Goal: Find specific page/section: Find specific page/section

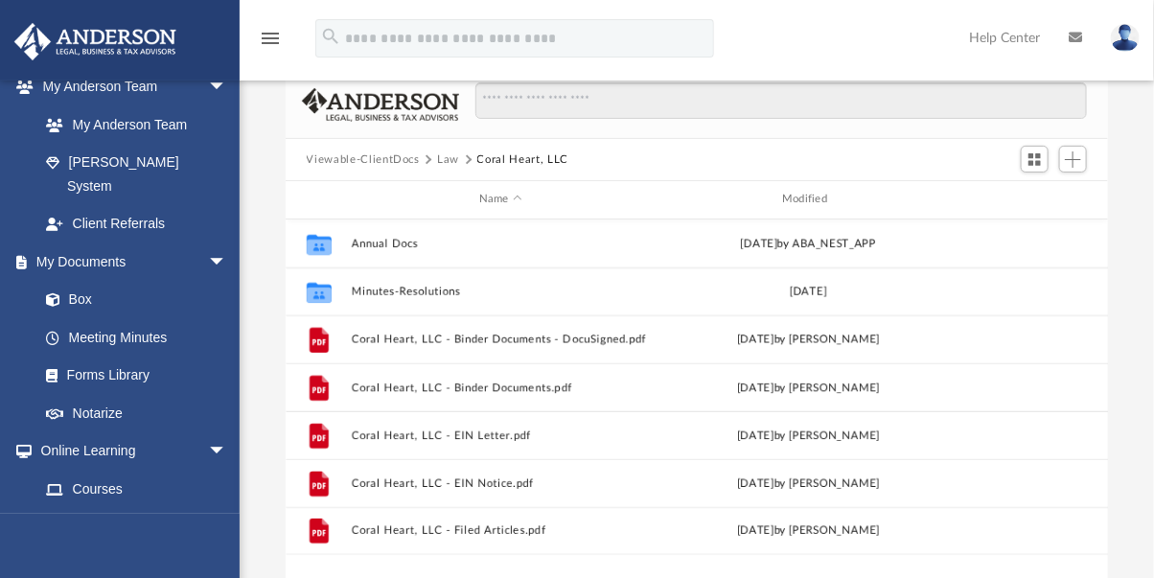
scroll to position [111, 0]
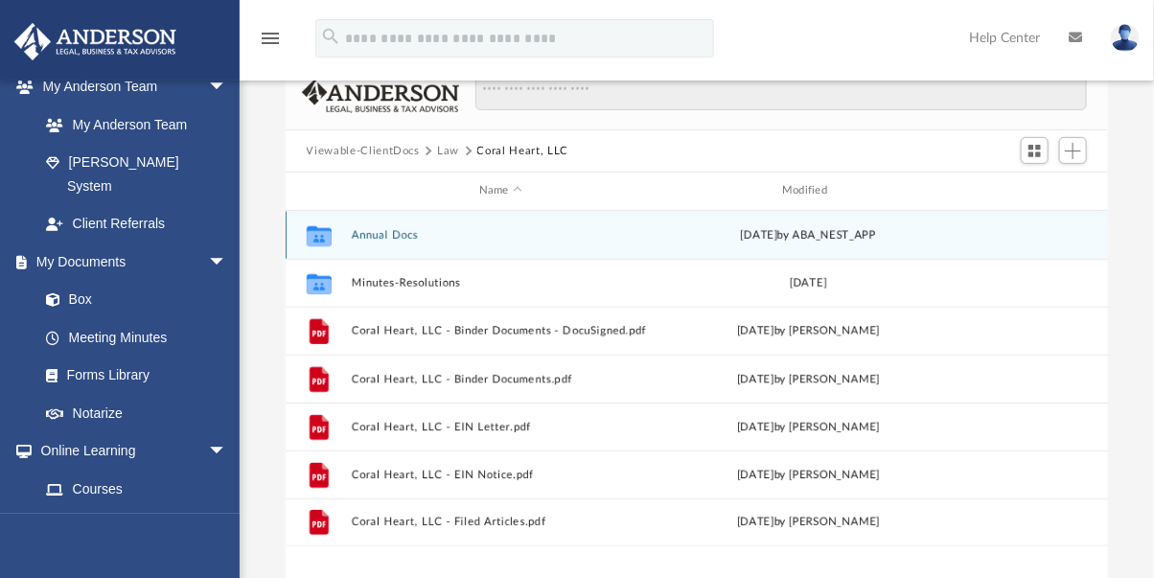
click at [286, 210] on div "Name Modified Collaborated Folder Annual Docs Fri Jun 20 2025 by ABA_NEST_APP C…" at bounding box center [286, 391] width 0 height 436
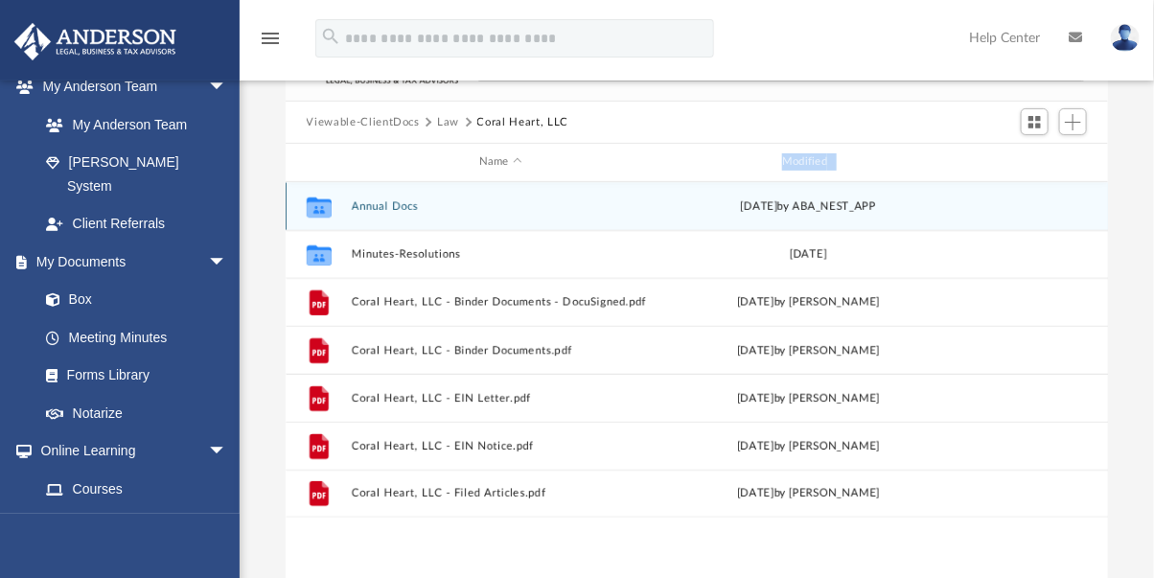
scroll to position [141, 0]
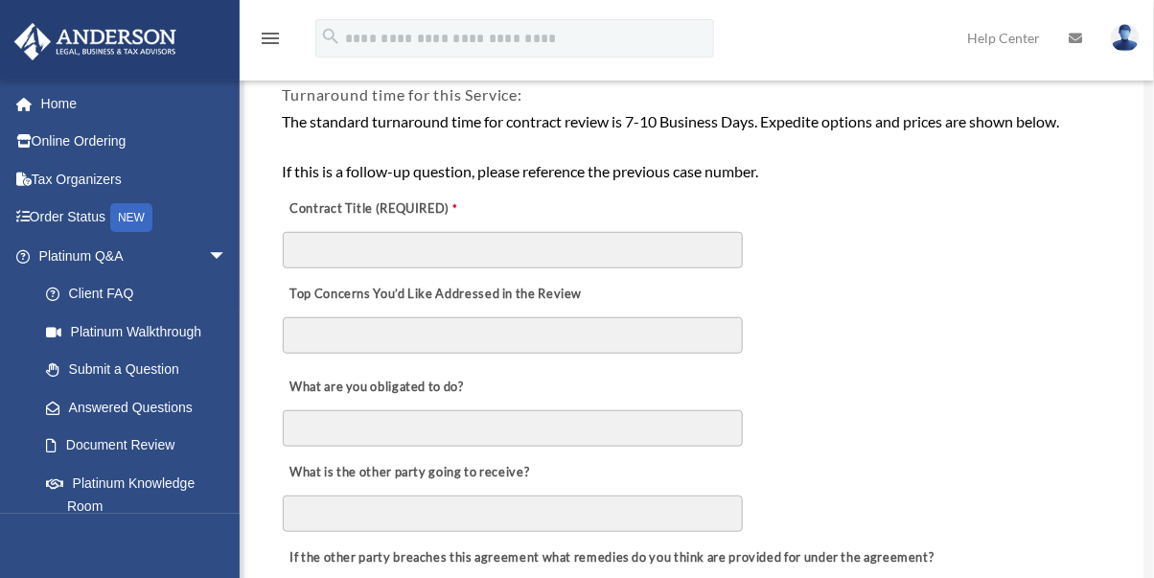
scroll to position [381, 0]
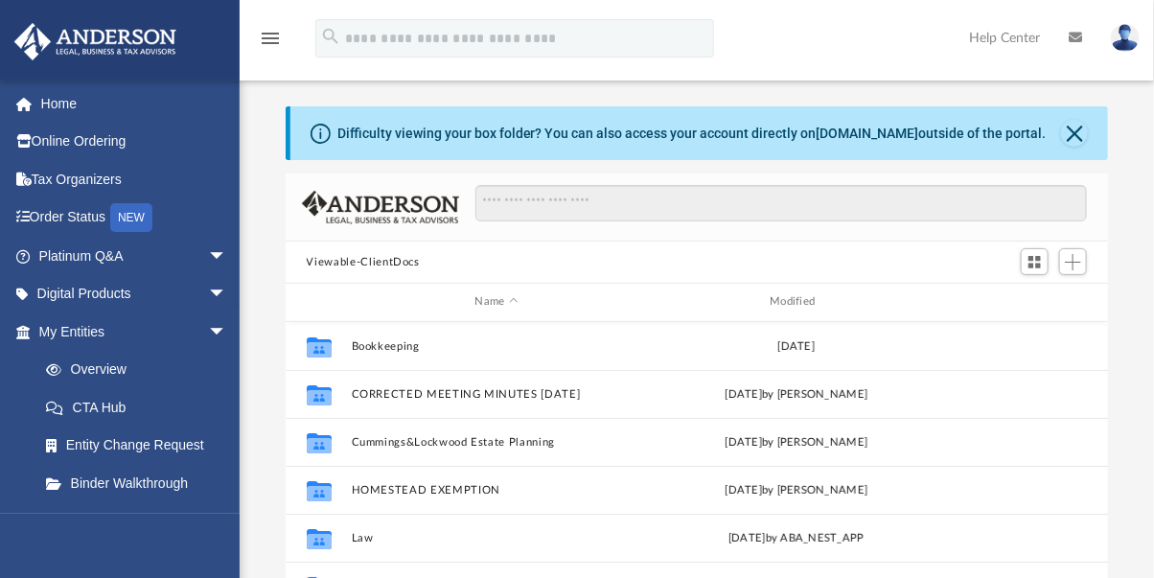
drag, startPoint x: 0, startPoint y: 0, endPoint x: 887, endPoint y: 270, distance: 927.7
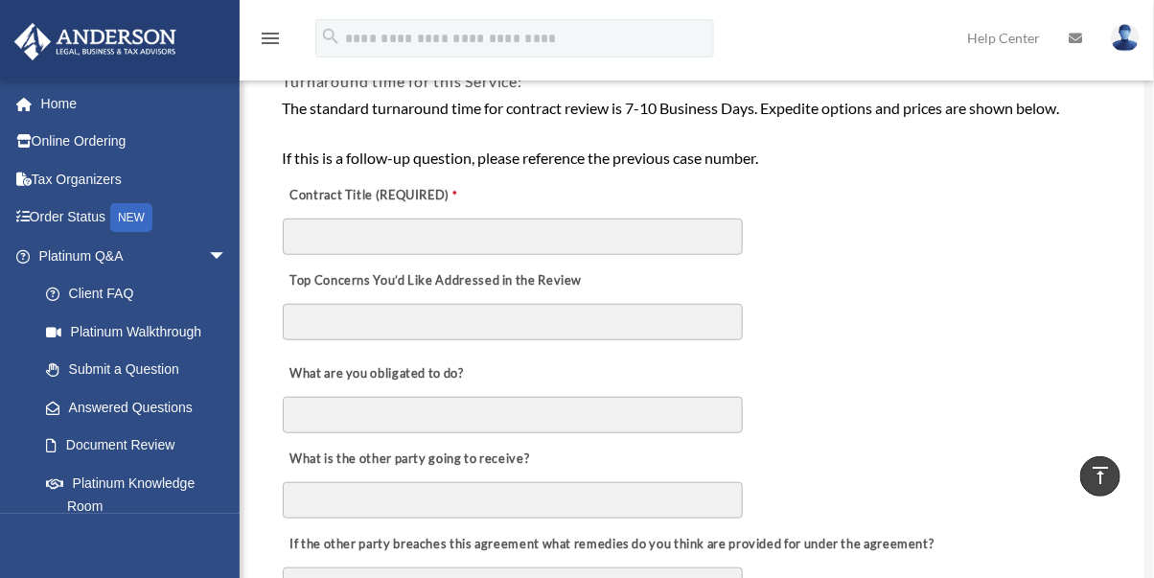
scroll to position [91, 0]
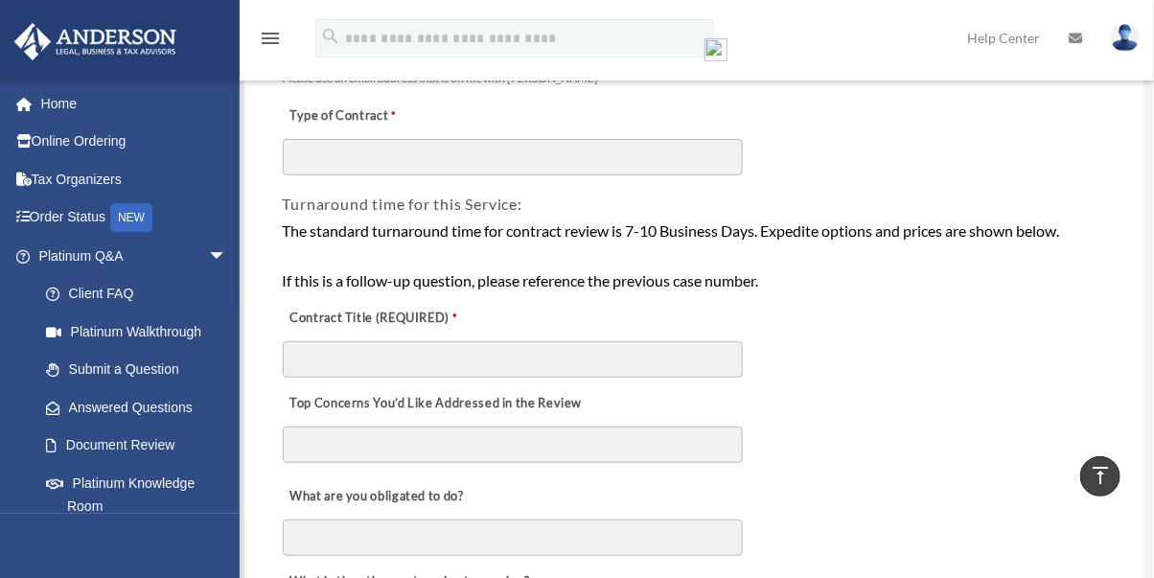
drag, startPoint x: 0, startPoint y: 0, endPoint x: 648, endPoint y: 315, distance: 720.5
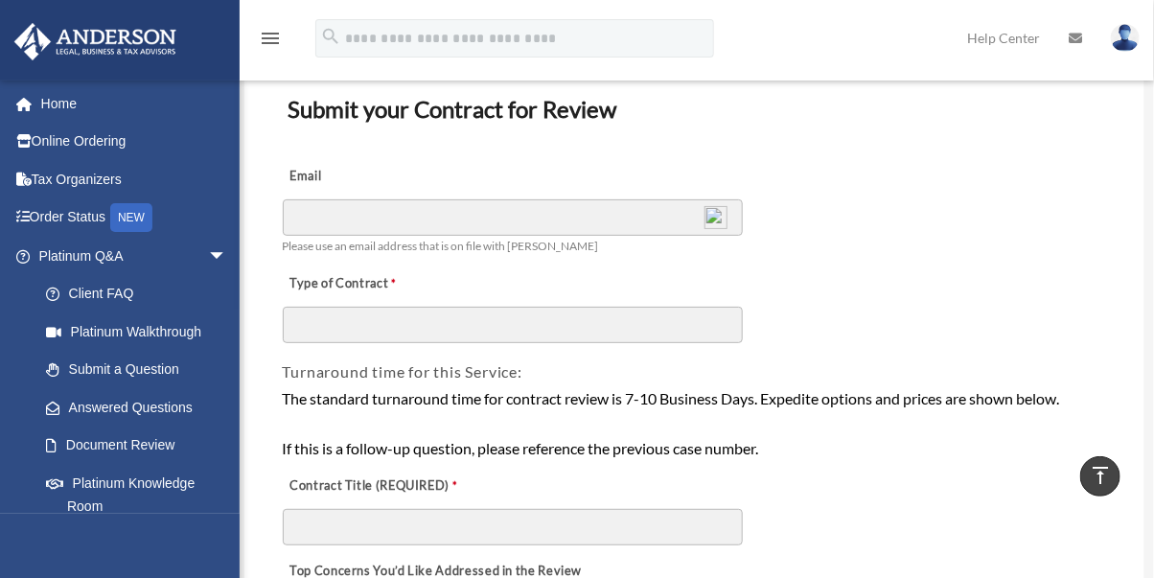
scroll to position [0, 0]
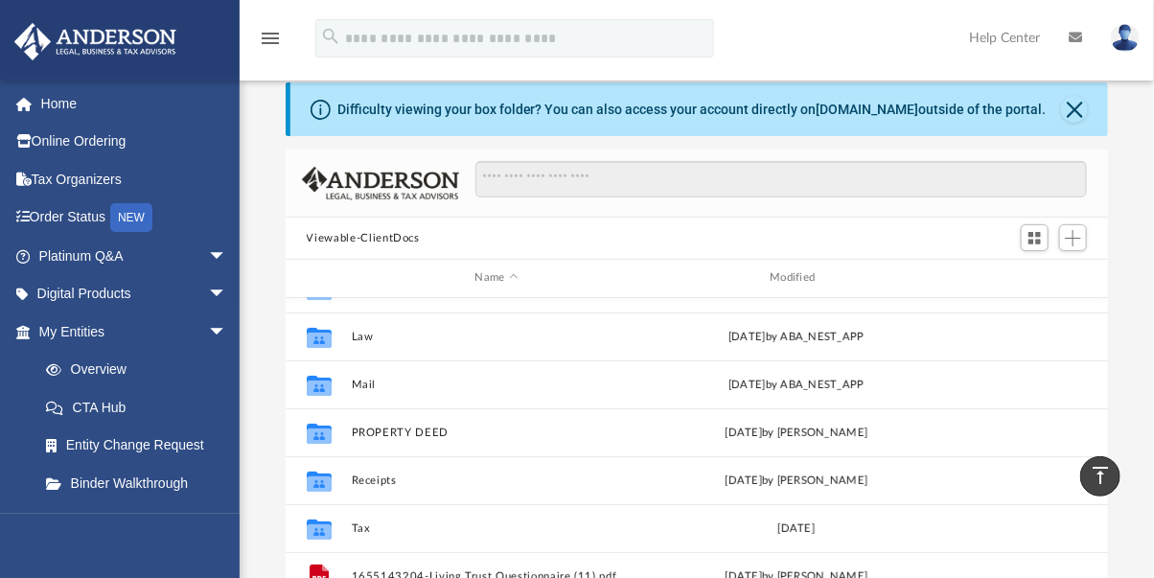
scroll to position [25, 0]
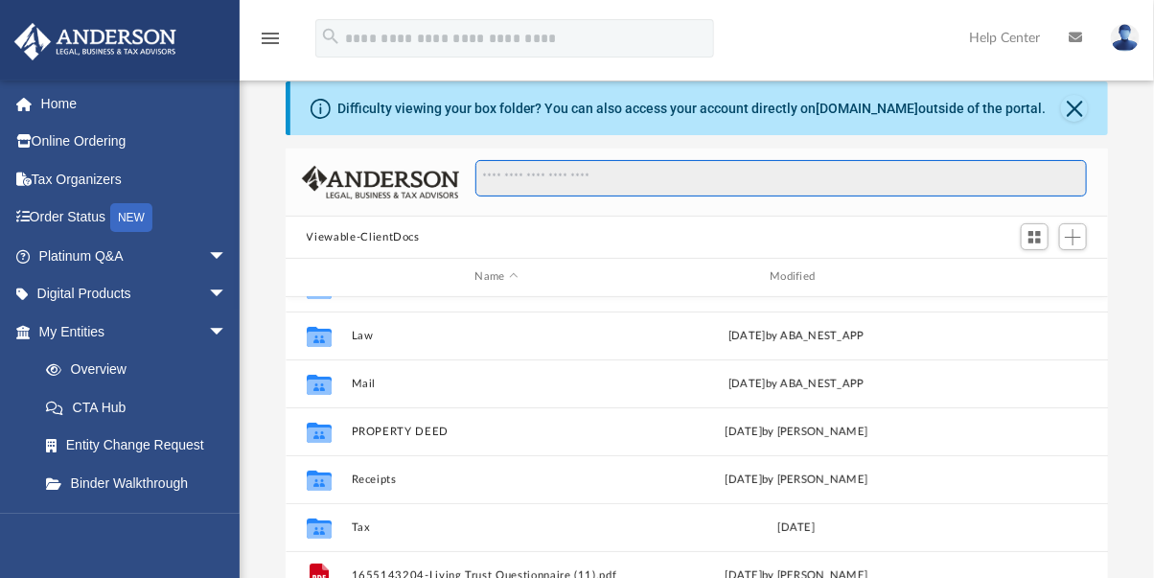
click at [525, 173] on input "Search files and folders" at bounding box center [780, 178] width 611 height 36
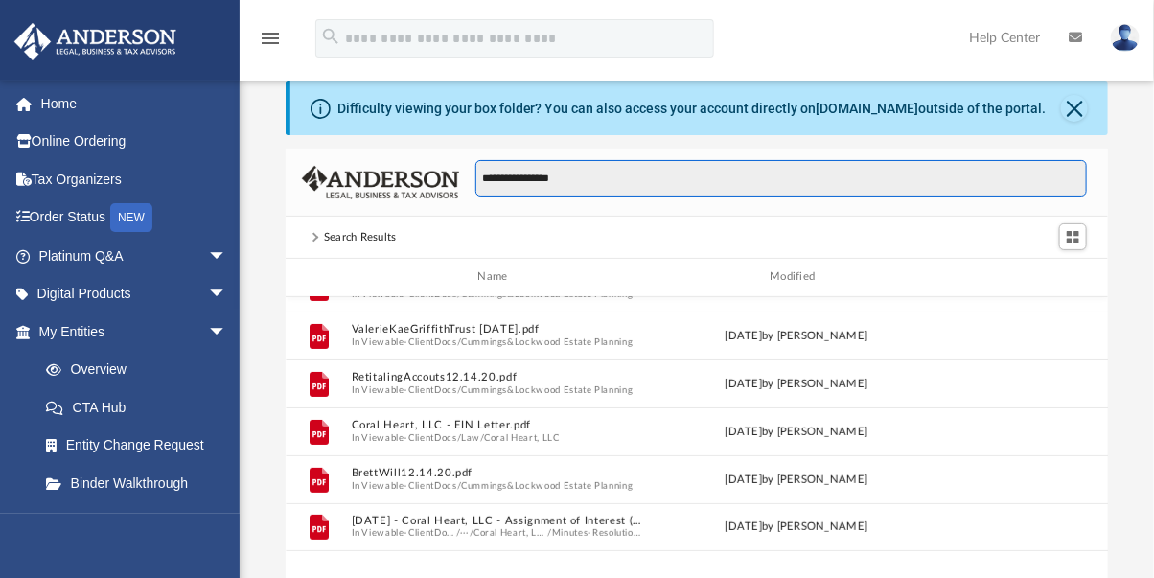
scroll to position [16, 16]
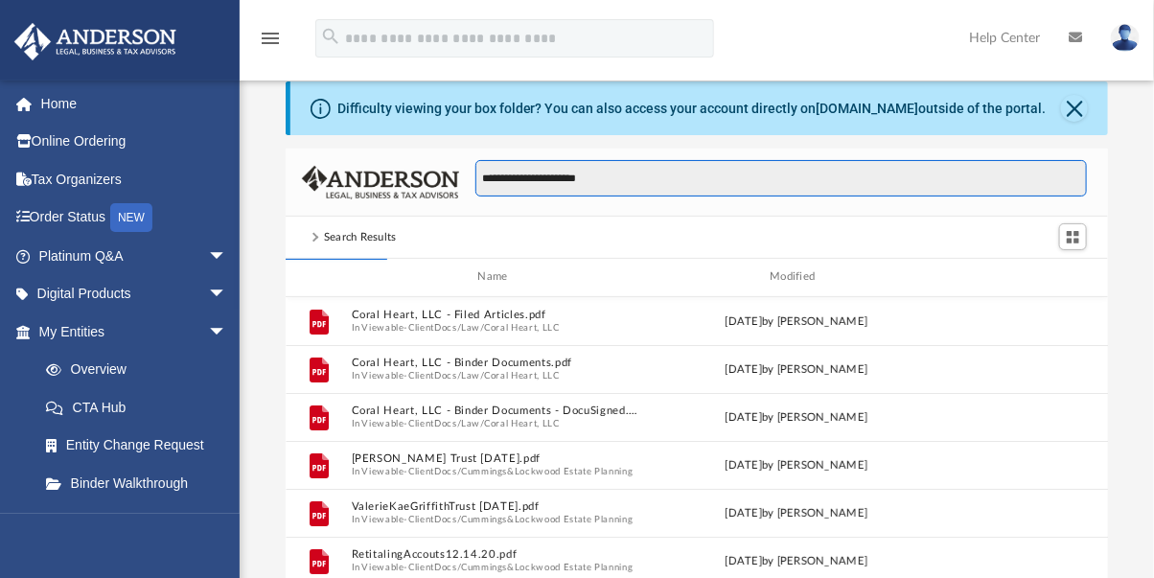
type input "**********"
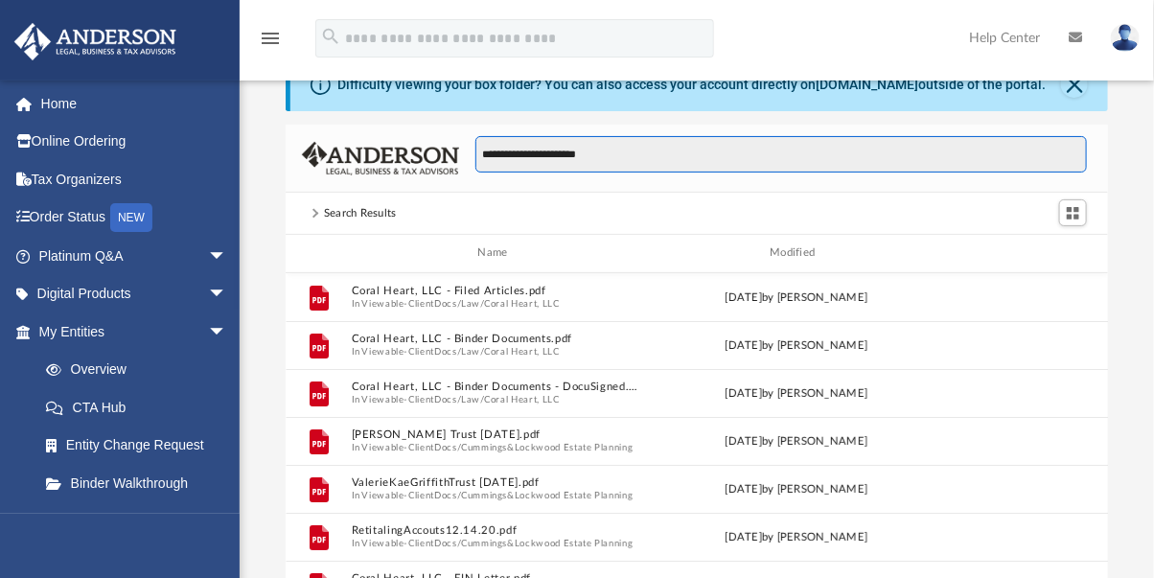
scroll to position [52, 0]
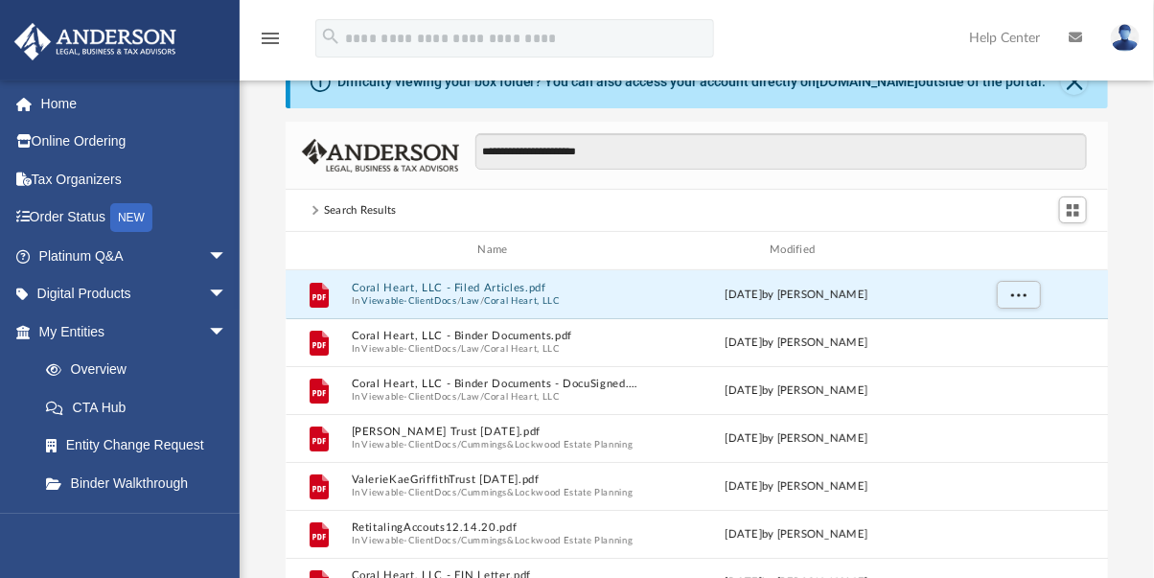
click at [522, 286] on button "Coral Heart, LLC - Filed Articles.pdf" at bounding box center [496, 288] width 291 height 12
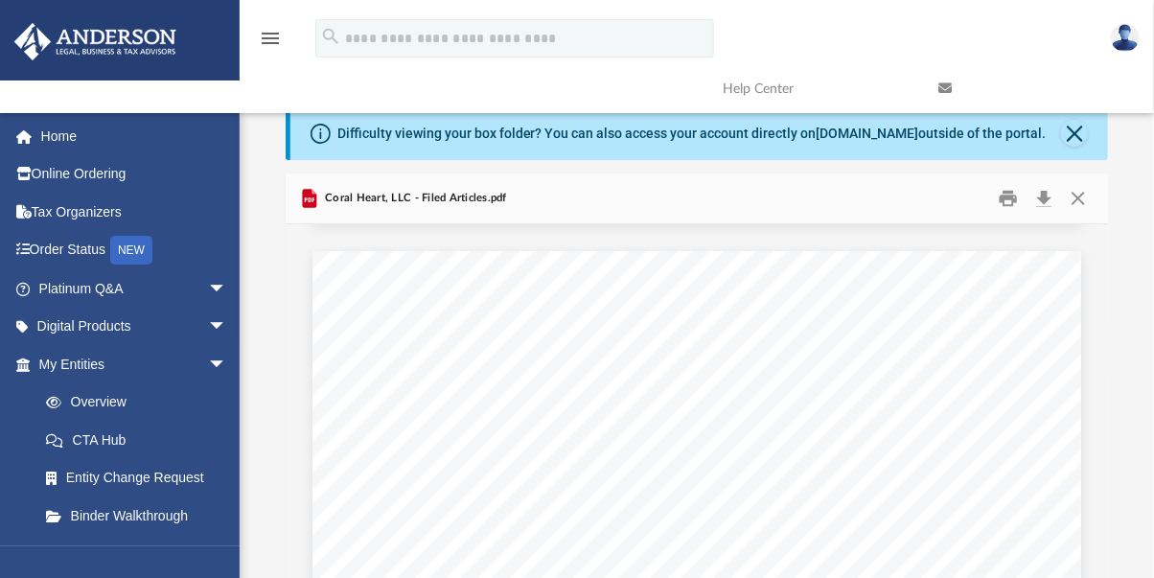
scroll to position [748, 0]
drag, startPoint x: 525, startPoint y: 173, endPoint x: 673, endPoint y: 301, distance: 195.6
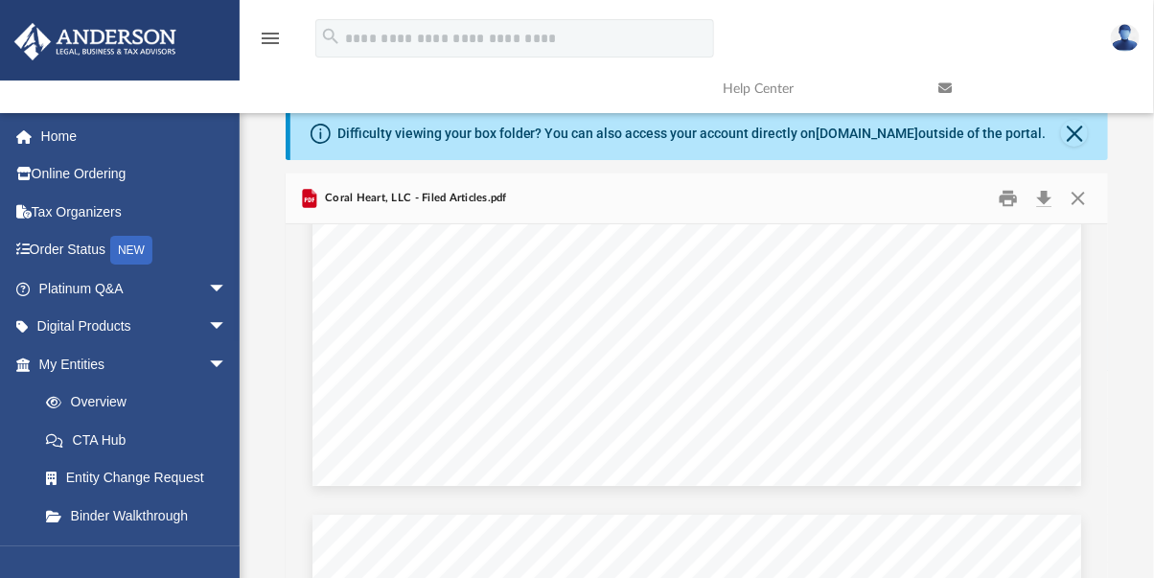
scroll to position [0, 0]
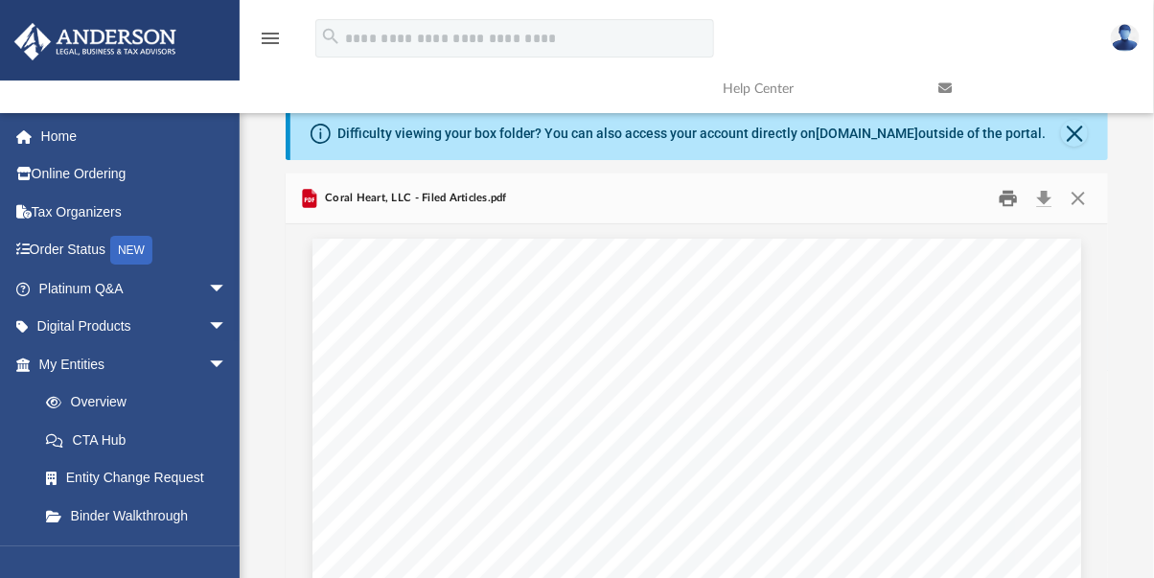
click at [1007, 200] on button "Print" at bounding box center [1008, 199] width 38 height 30
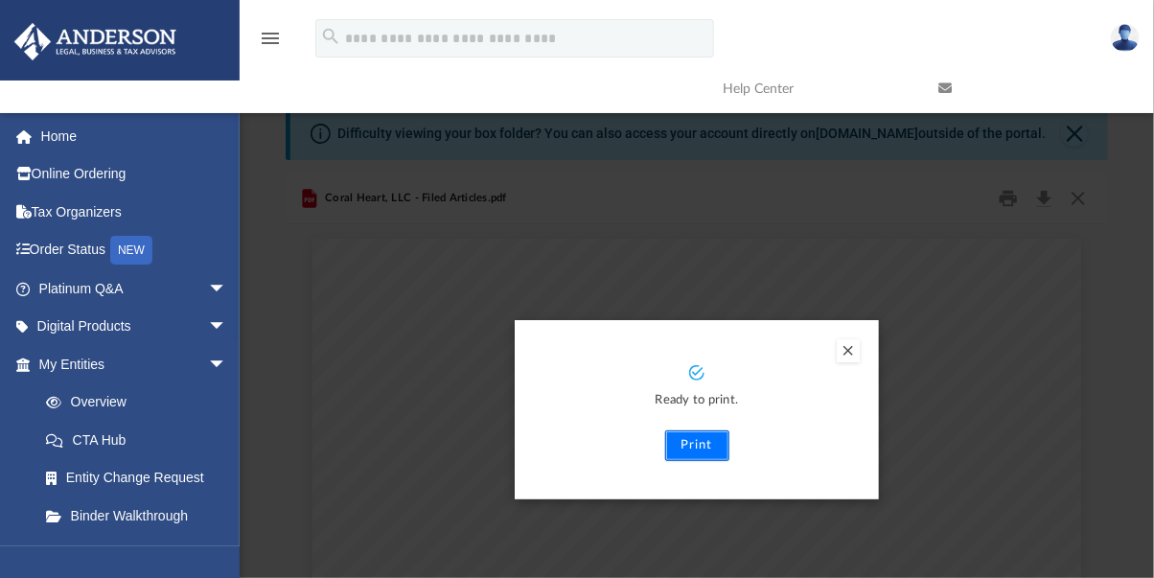
drag, startPoint x: 673, startPoint y: 301, endPoint x: 692, endPoint y: 444, distance: 144.1
click at [692, 444] on button "Print" at bounding box center [697, 445] width 64 height 31
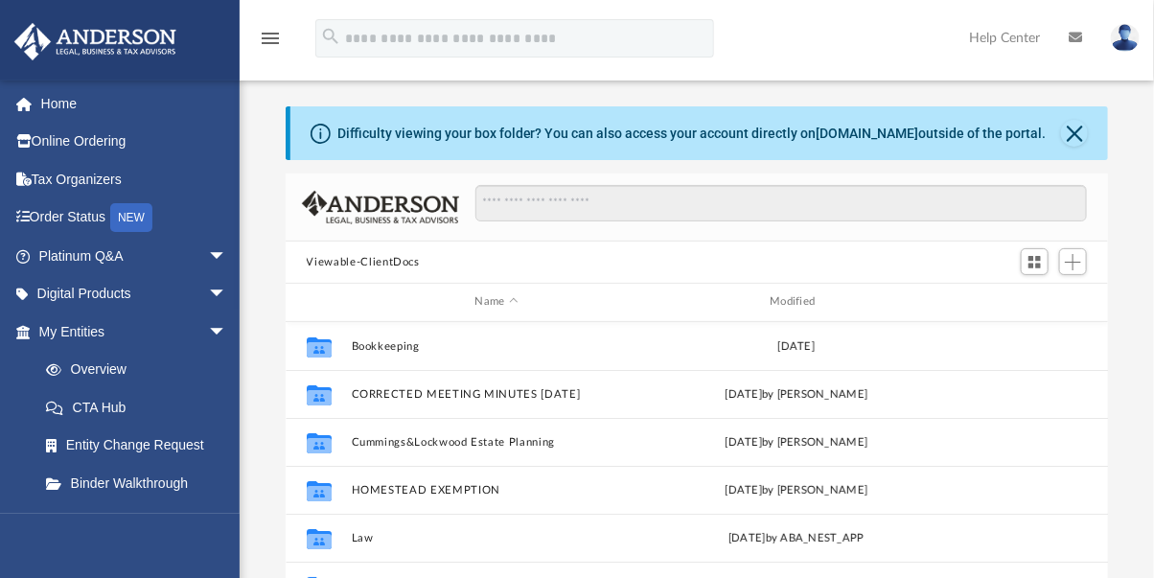
scroll to position [420, 807]
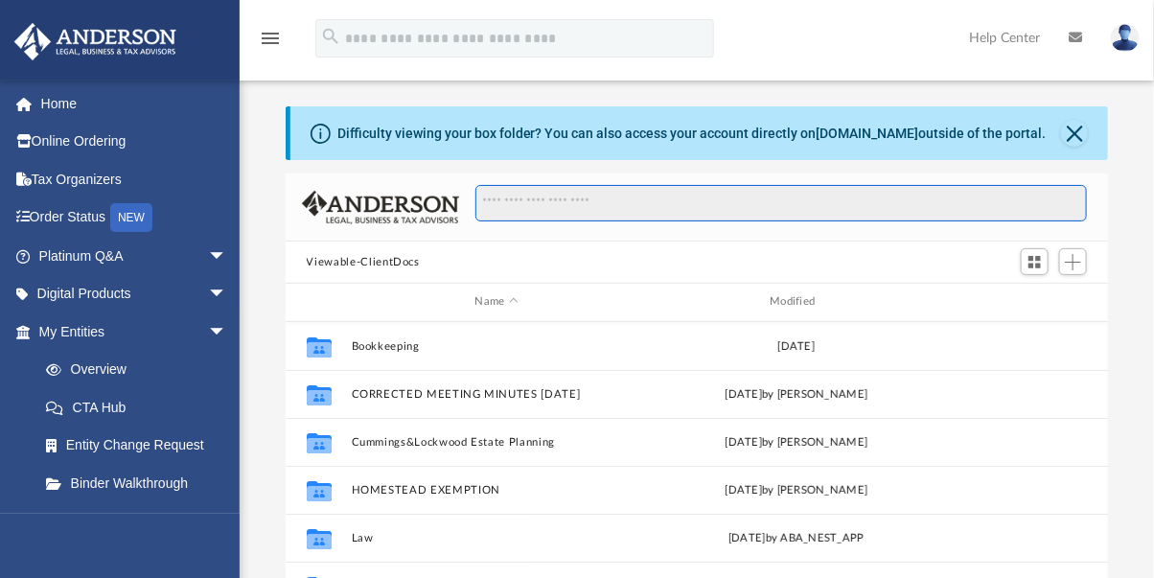
click at [540, 203] on input "Search files and folders" at bounding box center [780, 203] width 611 height 36
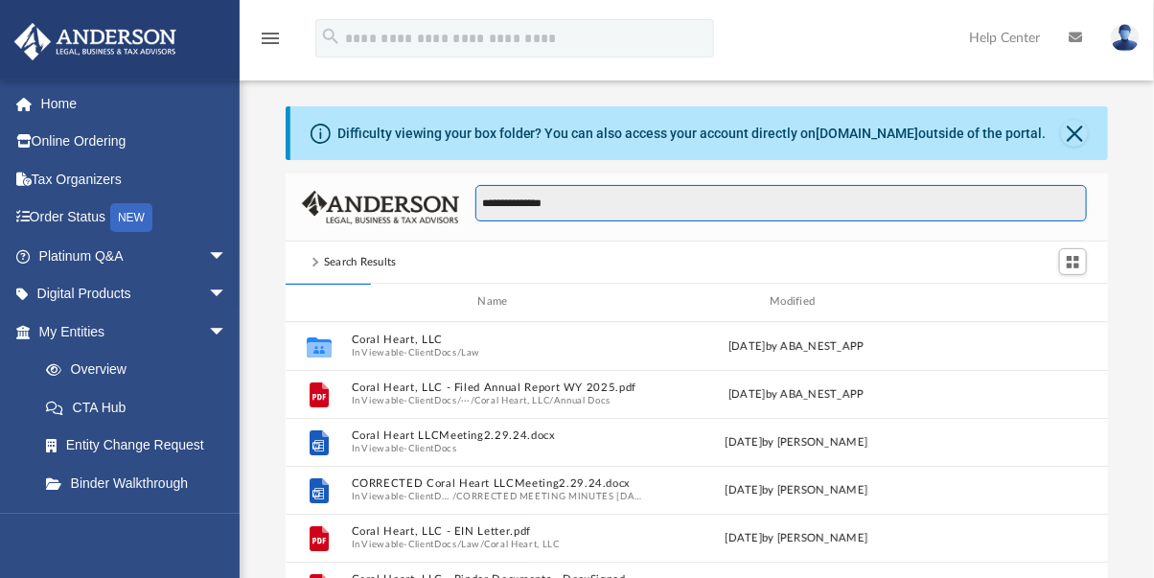
type input "**********"
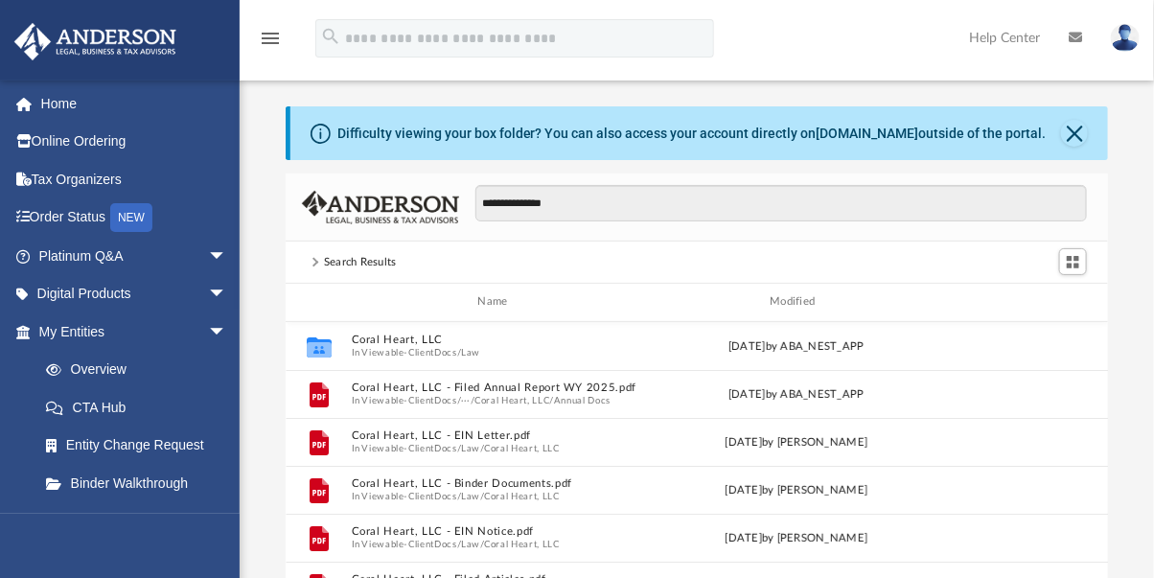
click at [403, 349] on button "Viewable-ClientDocs" at bounding box center [408, 352] width 95 height 12
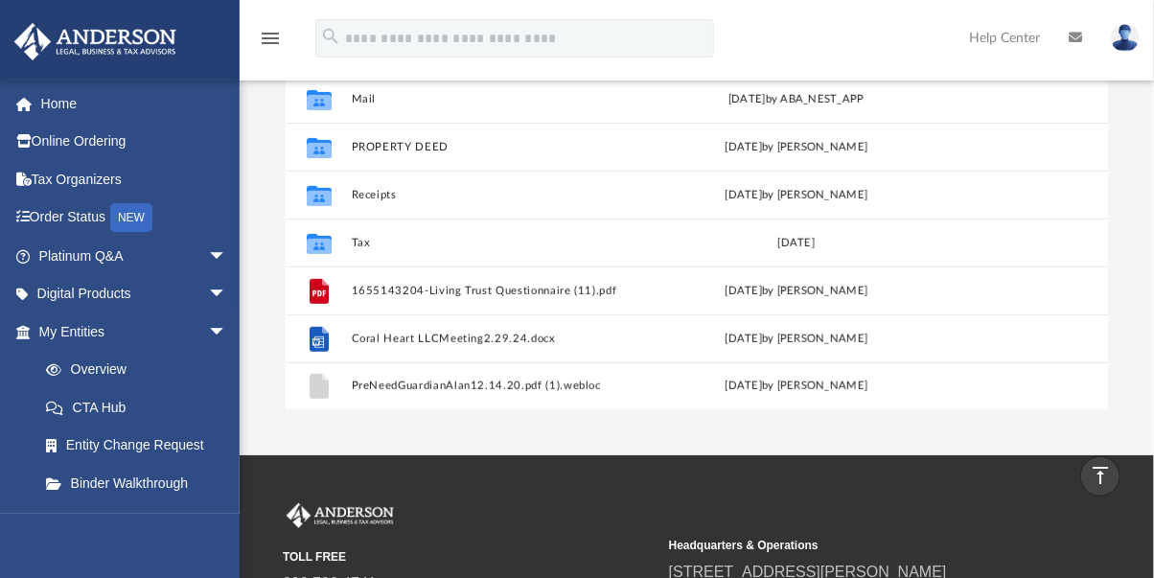
scroll to position [123, 0]
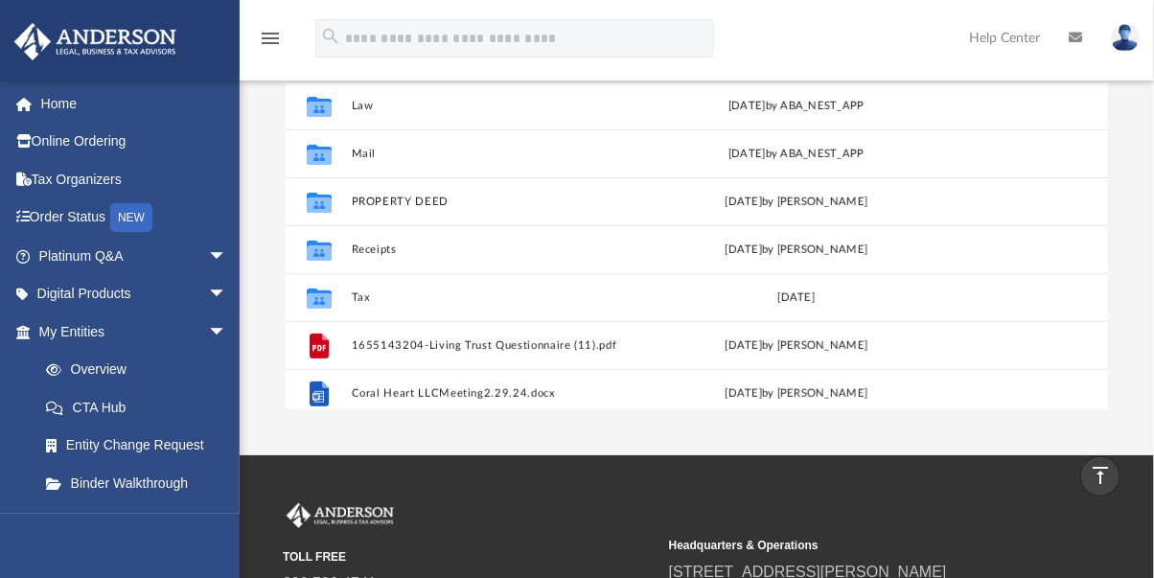
drag, startPoint x: 0, startPoint y: 0, endPoint x: 584, endPoint y: 381, distance: 697.2
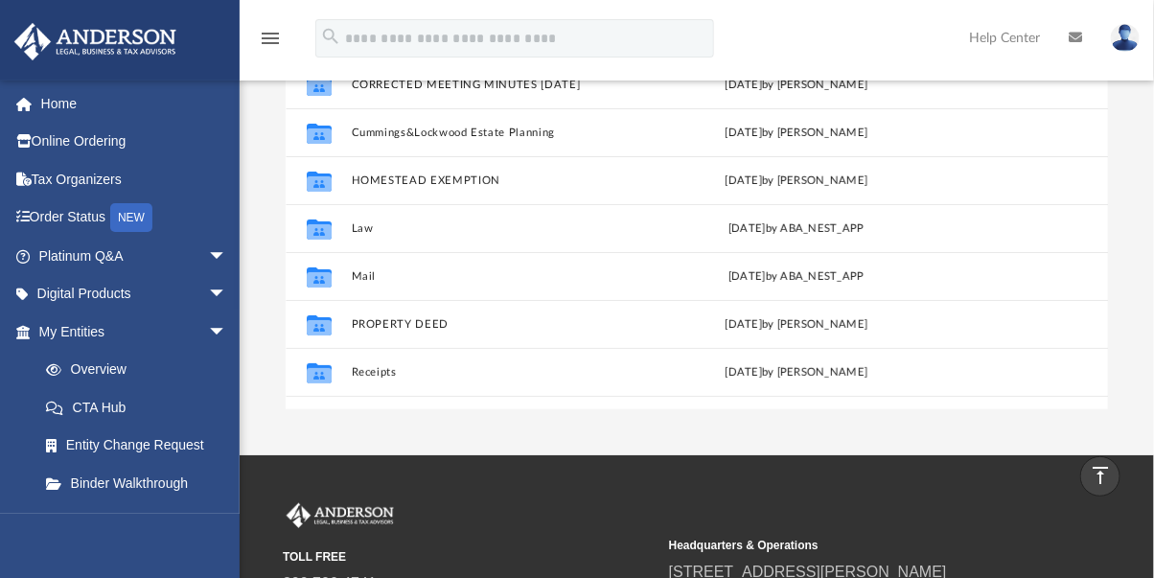
scroll to position [0, 0]
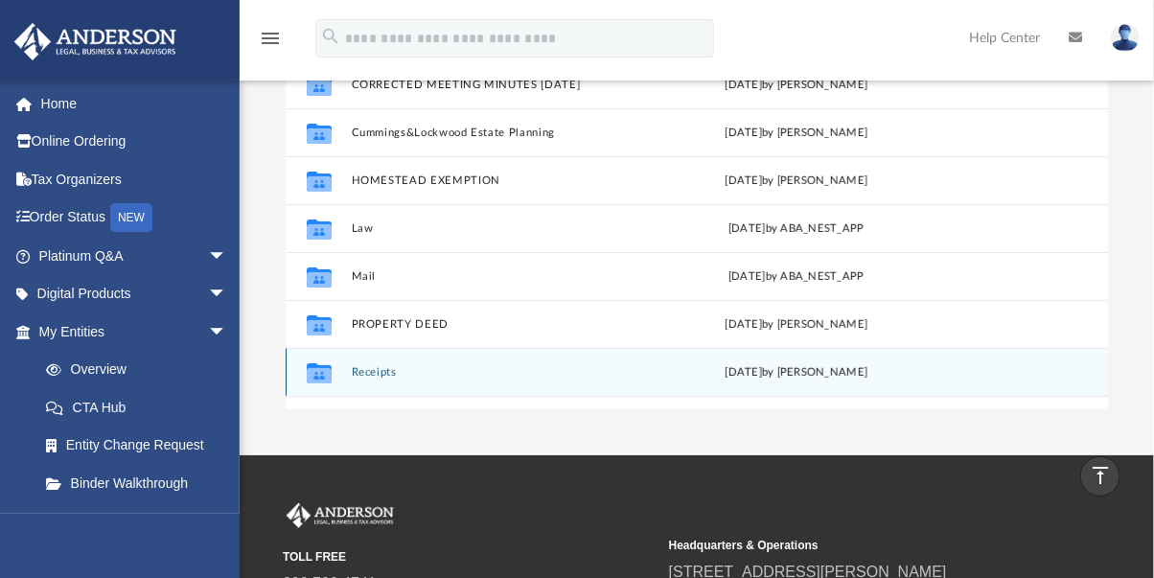
drag, startPoint x: 584, startPoint y: 381, endPoint x: 630, endPoint y: 394, distance: 47.7
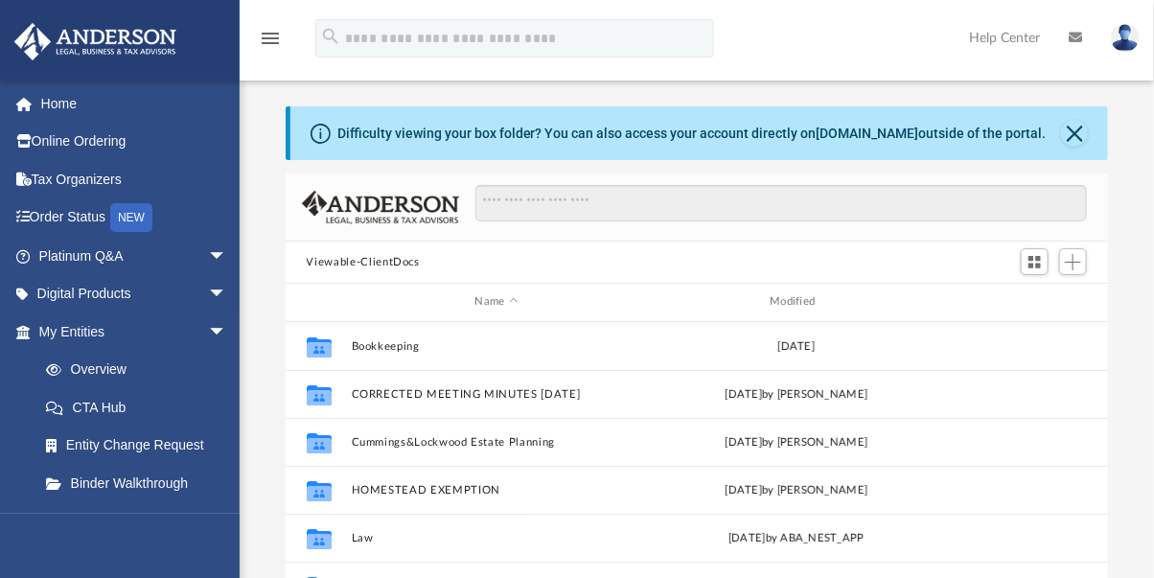
scroll to position [420, 807]
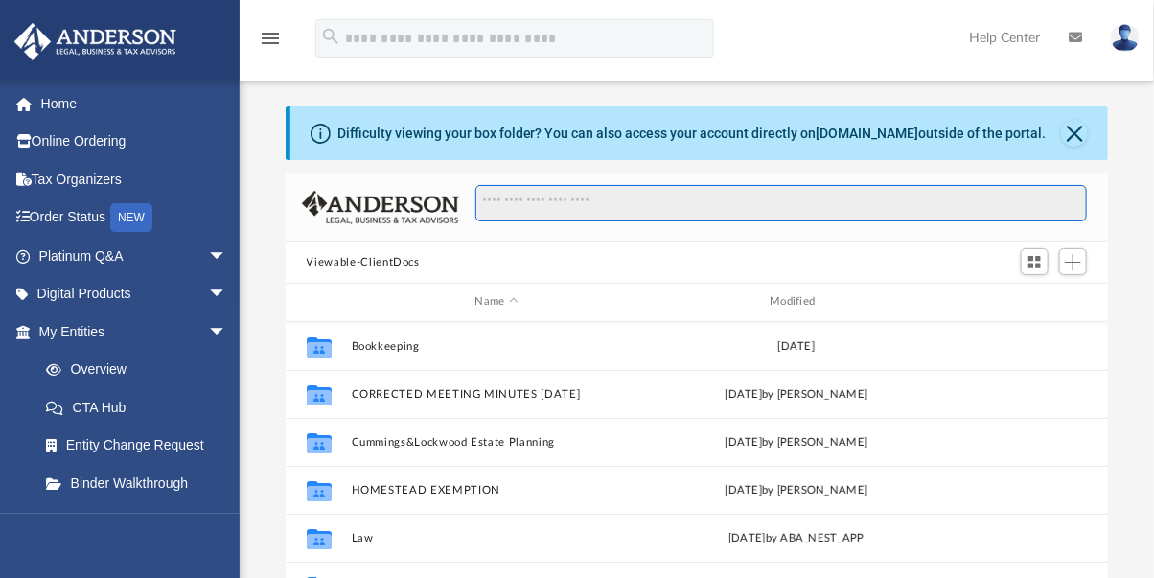
drag, startPoint x: 0, startPoint y: 0, endPoint x: 511, endPoint y: 208, distance: 551.5
click at [511, 208] on input "Search files and folders" at bounding box center [780, 203] width 611 height 36
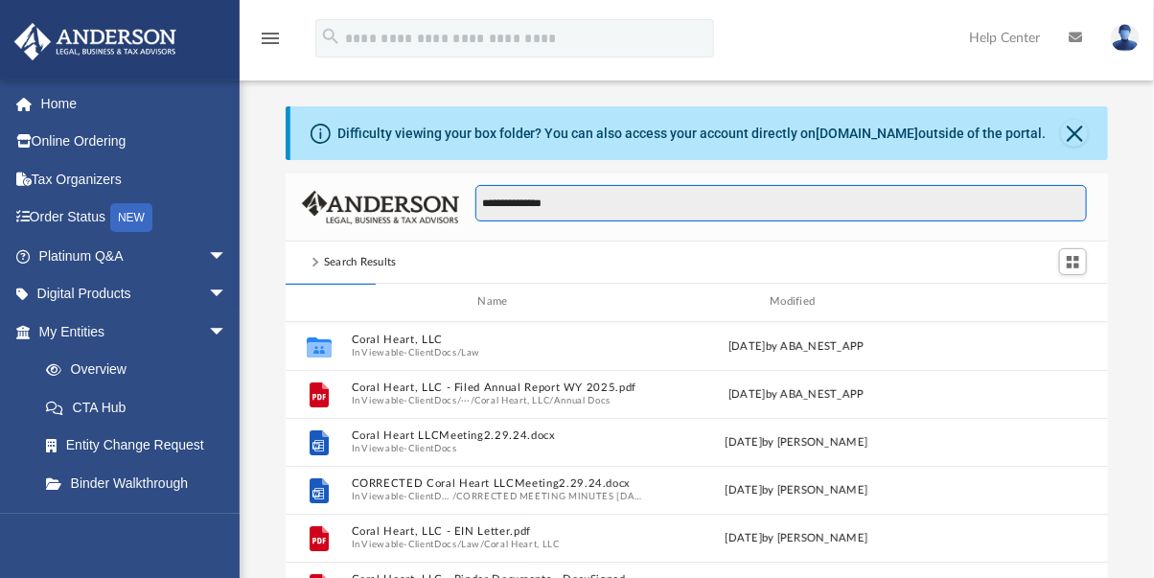
type input "**********"
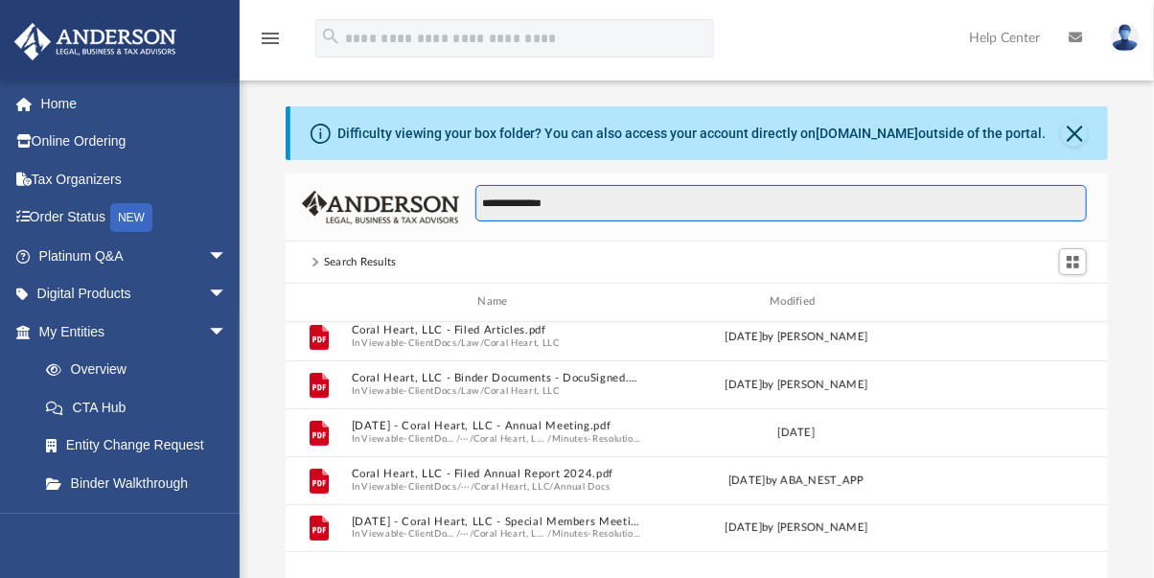
scroll to position [0, 0]
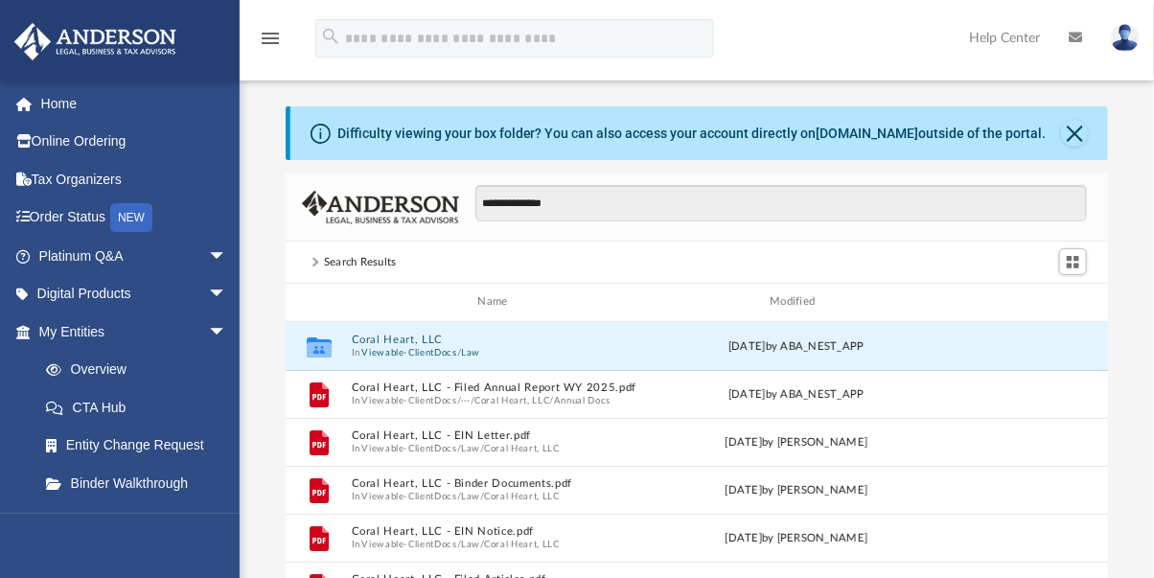
click at [425, 341] on button "Coral Heart, LLC" at bounding box center [496, 340] width 291 height 12
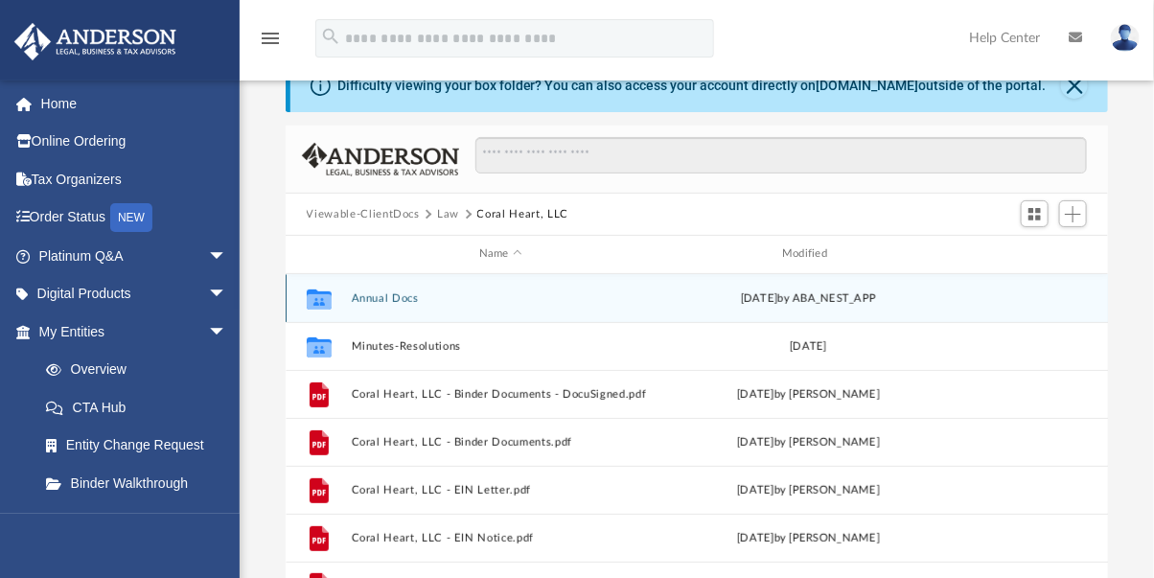
scroll to position [68, 0]
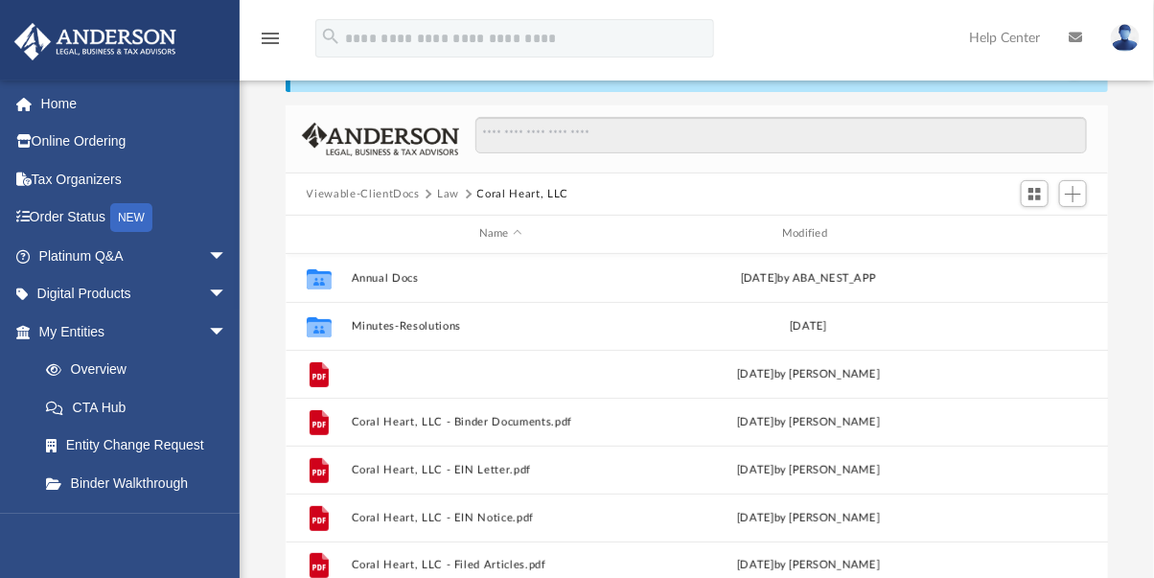
click at [495, 369] on button "Coral Heart, LLC - Binder Documents - DocuSigned.pdf" at bounding box center [500, 374] width 299 height 12
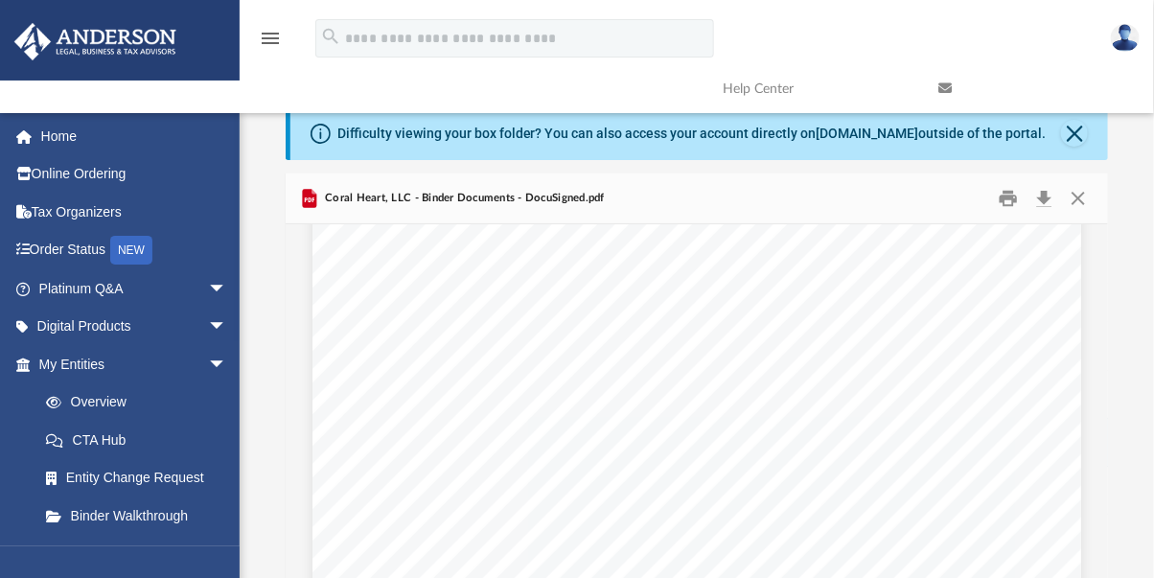
scroll to position [1463, 0]
click at [1003, 199] on button "Print" at bounding box center [1008, 199] width 38 height 30
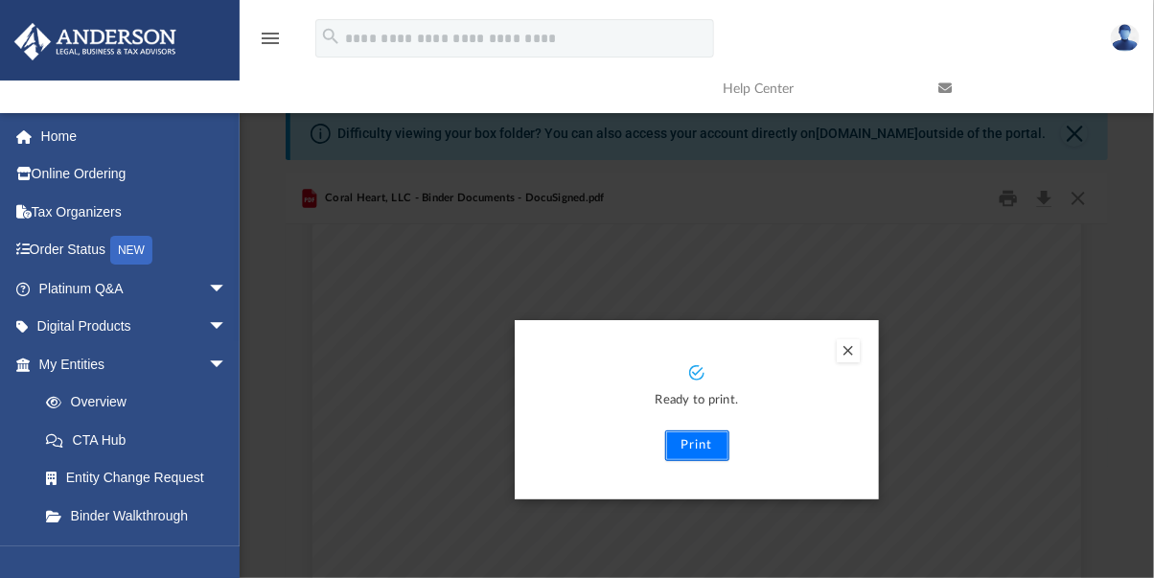
drag, startPoint x: 511, startPoint y: 208, endPoint x: 706, endPoint y: 454, distance: 314.5
click at [706, 454] on button "Print" at bounding box center [697, 445] width 64 height 31
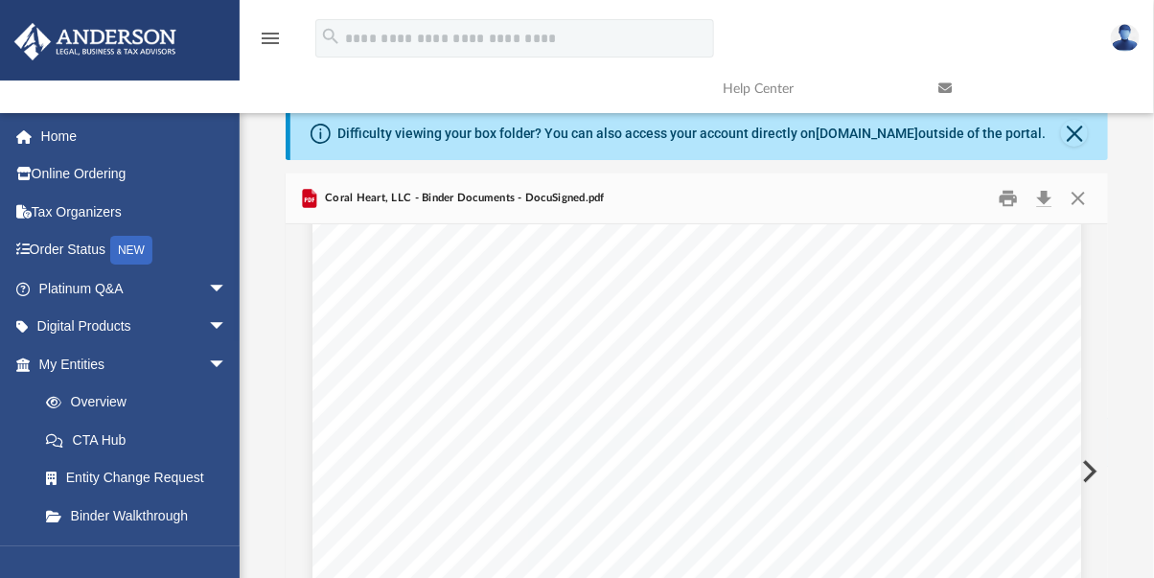
scroll to position [0, 0]
drag, startPoint x: 436, startPoint y: 305, endPoint x: 434, endPoint y: 323, distance: 18.3
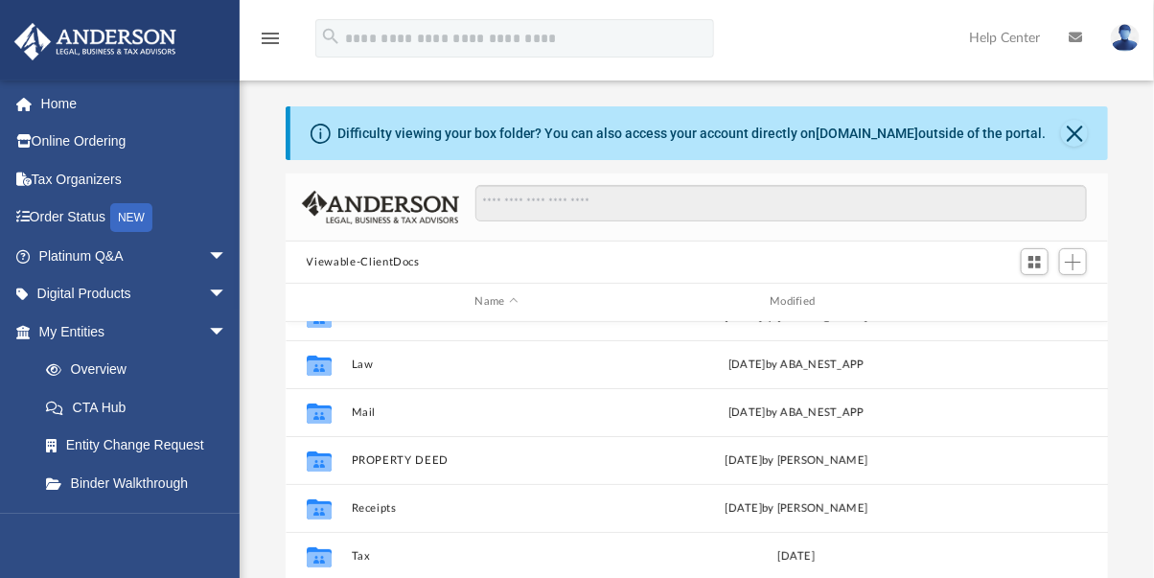
scroll to position [177, 0]
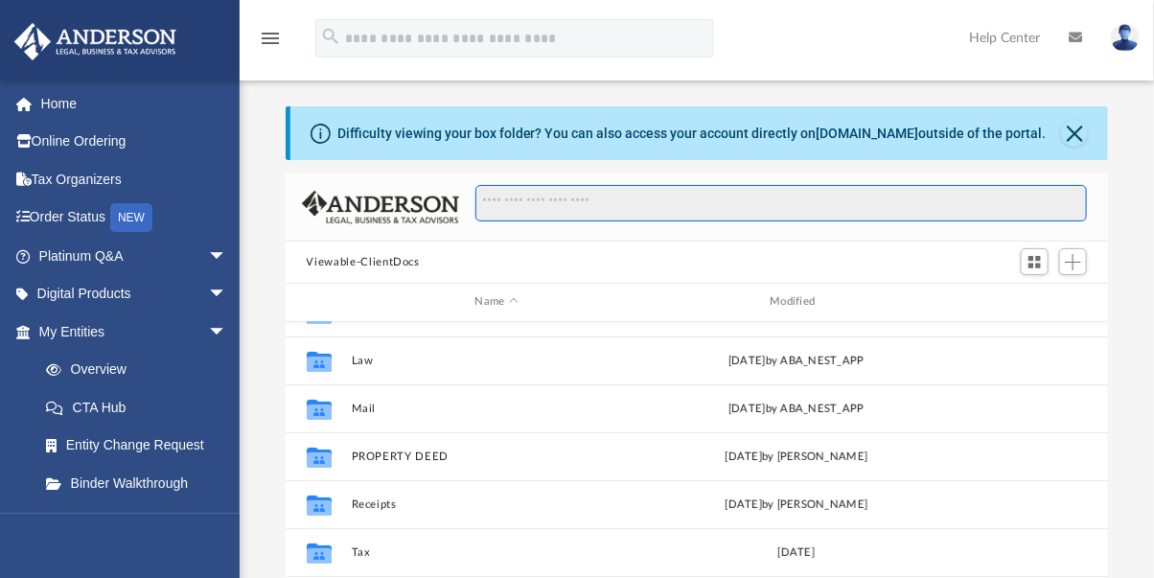
click at [538, 202] on input "Search files and folders" at bounding box center [780, 203] width 611 height 36
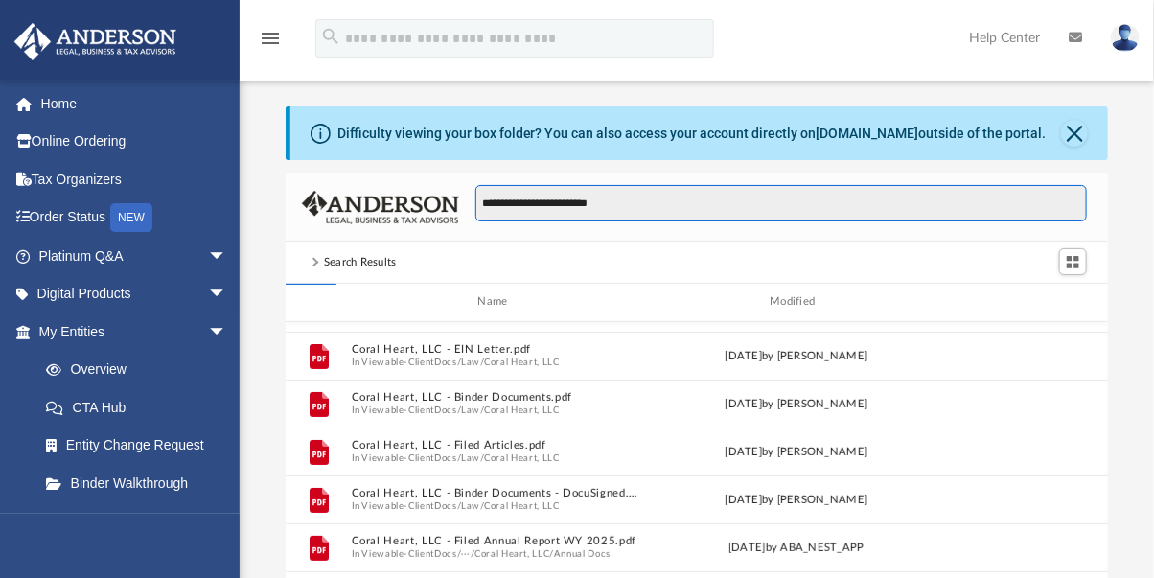
scroll to position [0, 0]
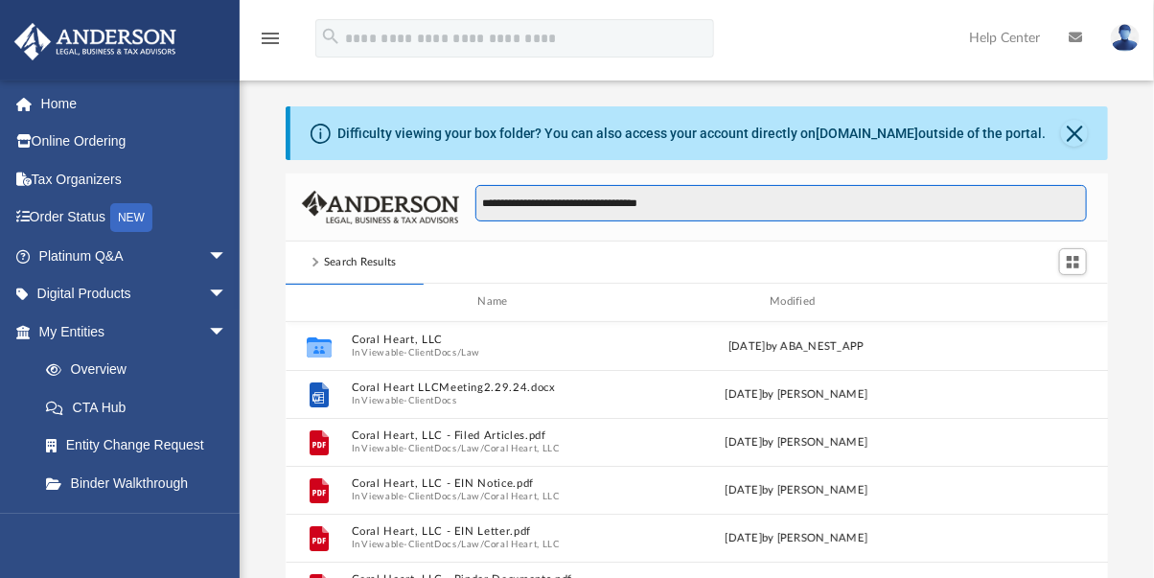
type input "**********"
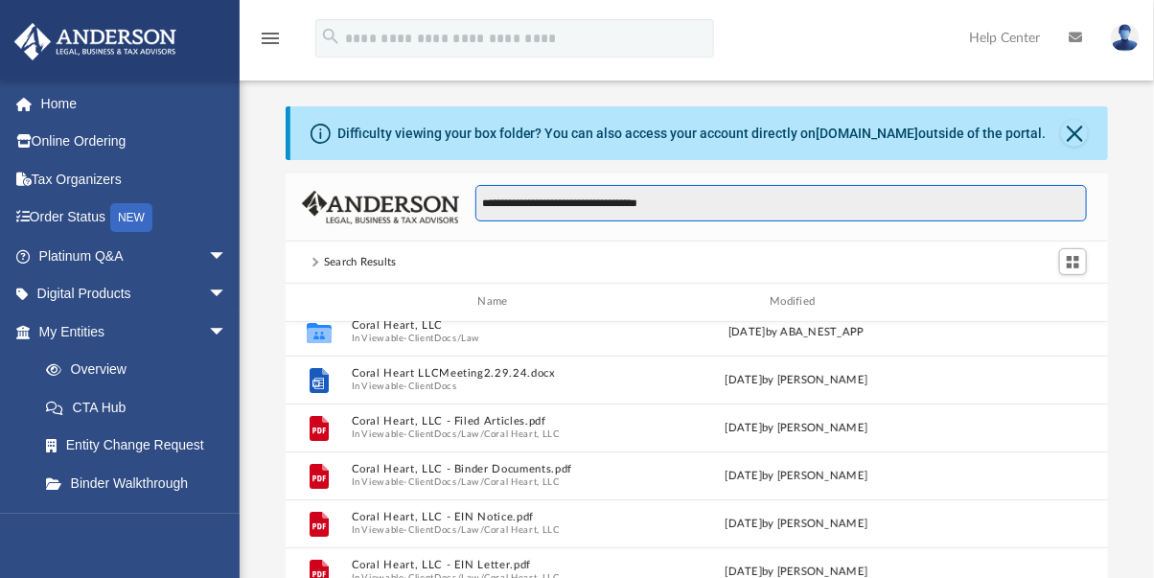
scroll to position [17, 0]
click at [715, 210] on input "**********" at bounding box center [780, 203] width 611 height 36
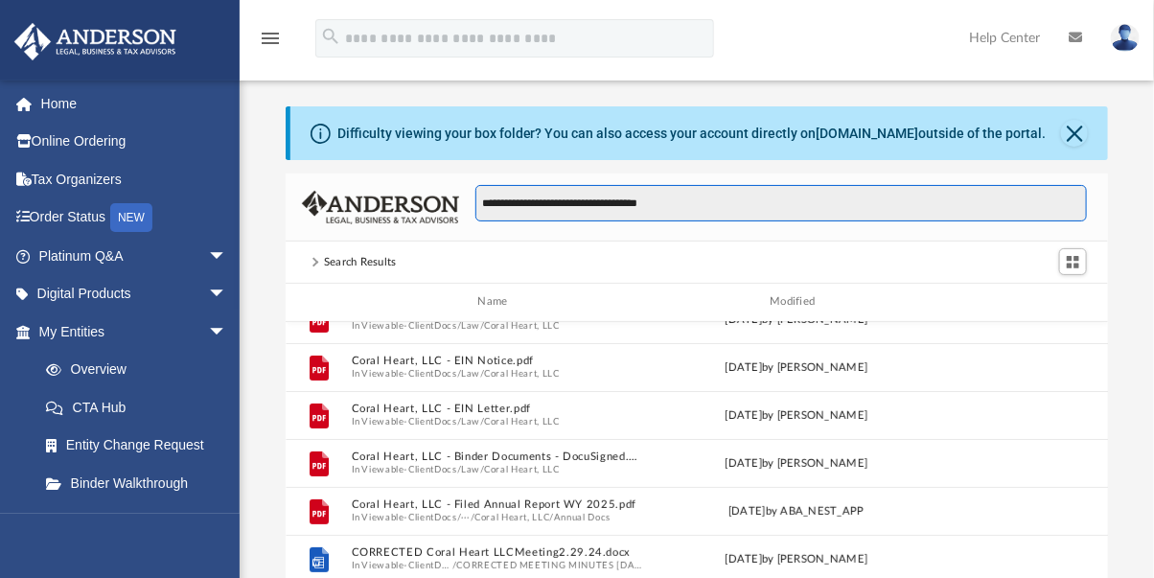
scroll to position [175, 0]
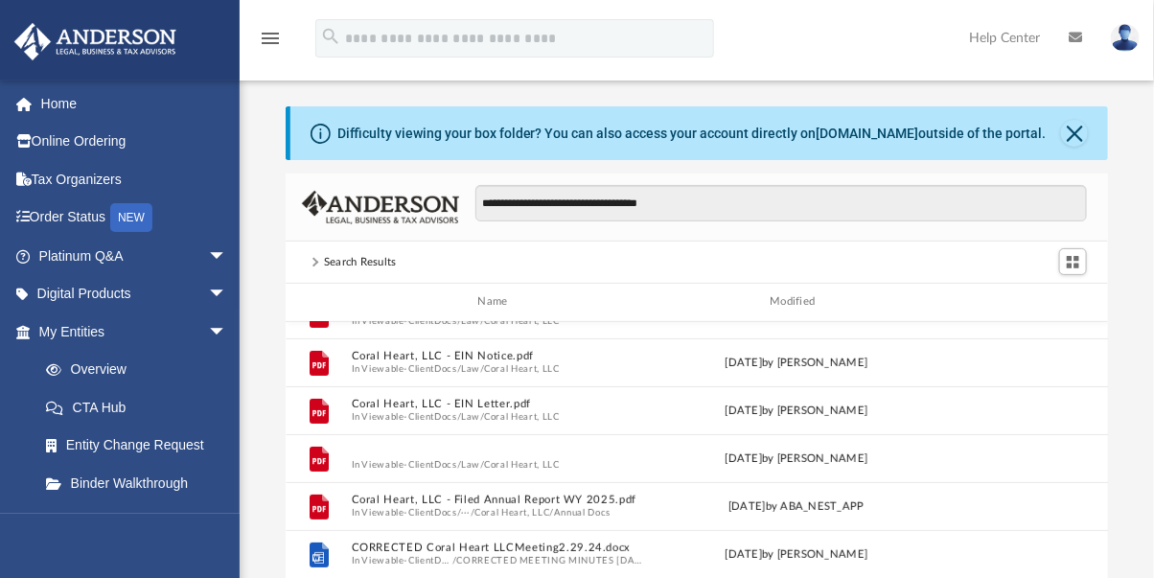
click at [485, 453] on button "Coral Heart, LLC - Binder Documents - DocuSigned.pdf" at bounding box center [496, 452] width 291 height 12
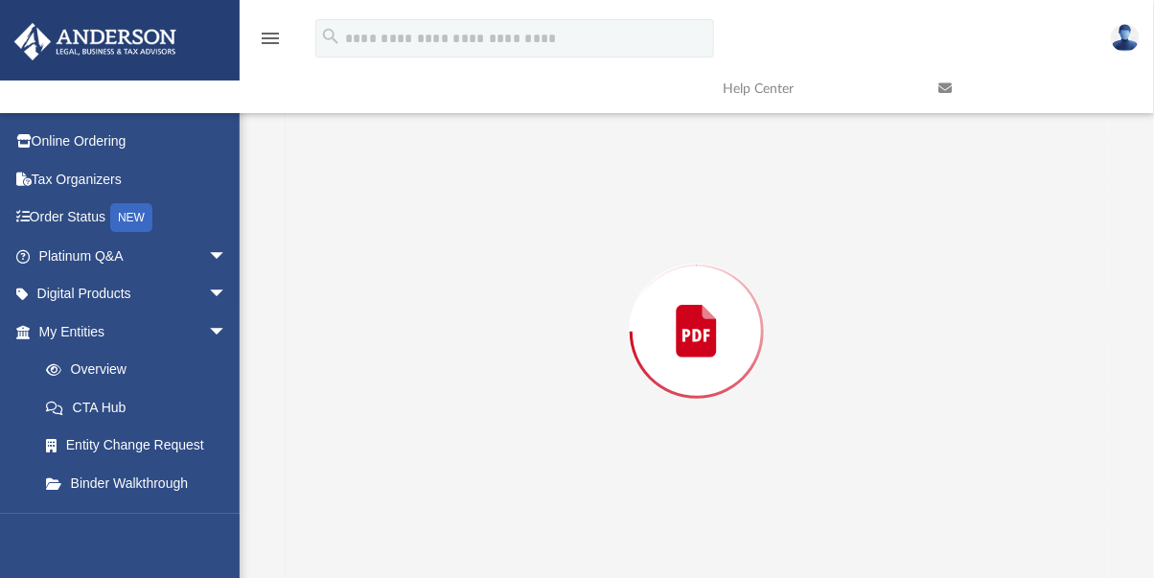
click at [485, 453] on div "Preview" at bounding box center [697, 331] width 823 height 495
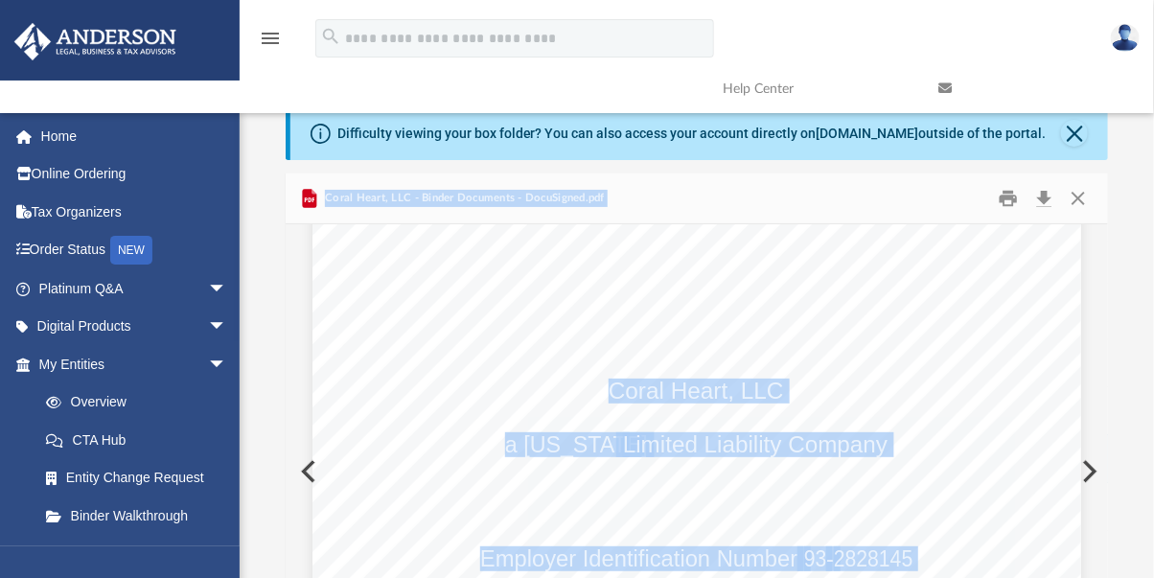
scroll to position [0, 0]
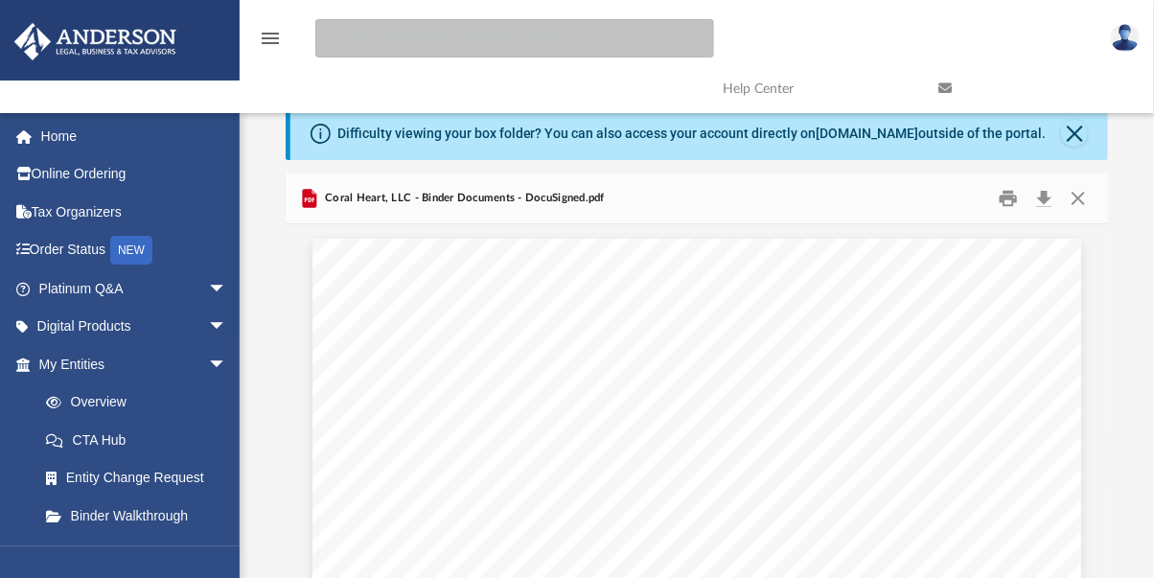
click at [451, 38] on input "search" at bounding box center [514, 38] width 399 height 38
type input "**********"
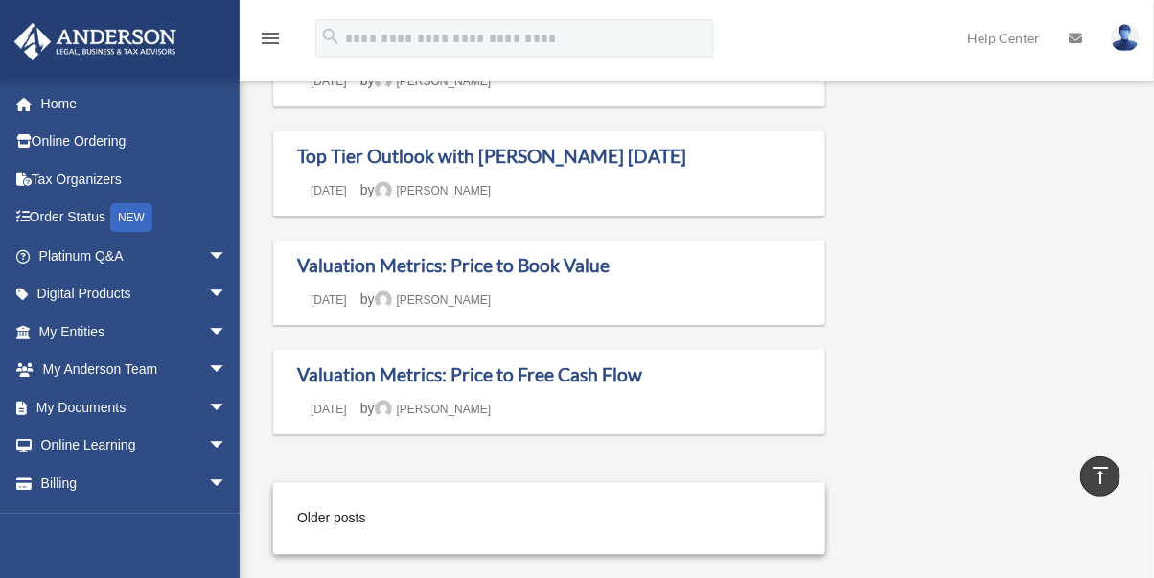
scroll to position [32, 0]
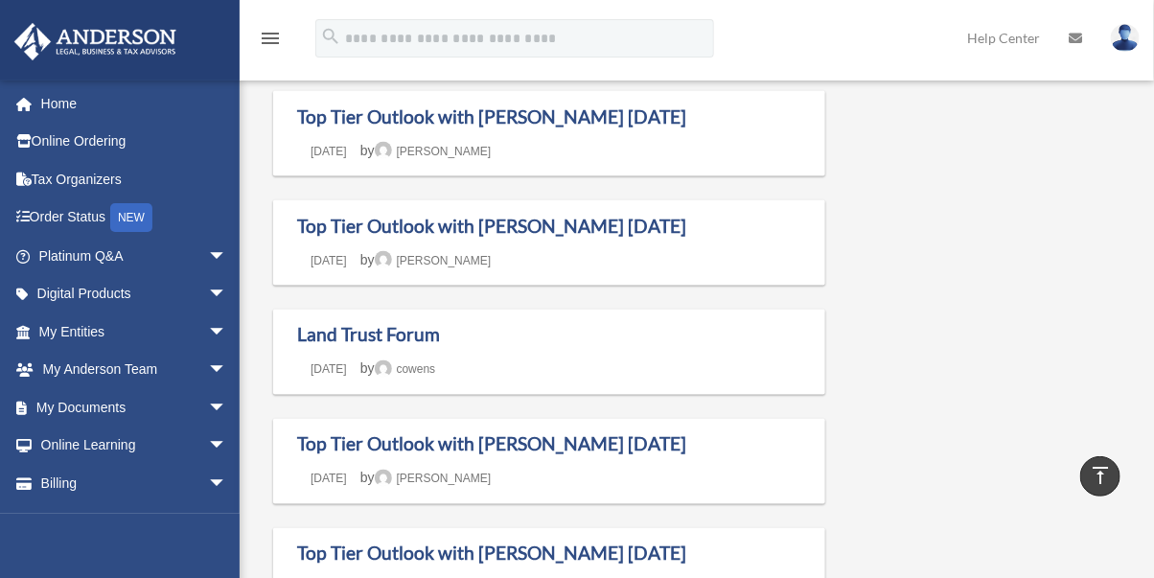
drag, startPoint x: 0, startPoint y: 0, endPoint x: 464, endPoint y: 114, distance: 477.7
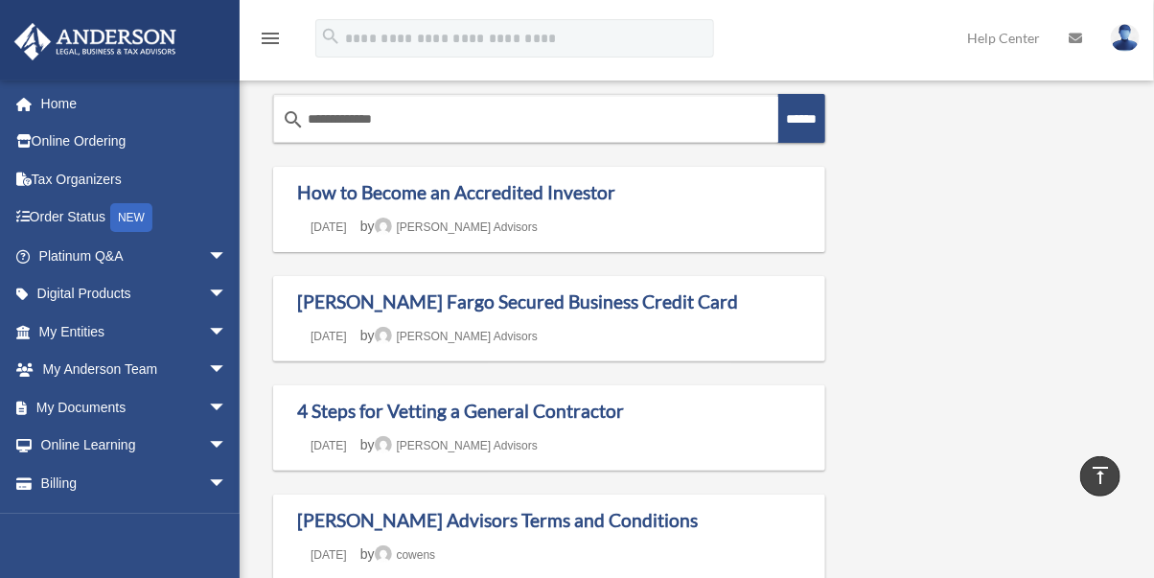
scroll to position [0, 0]
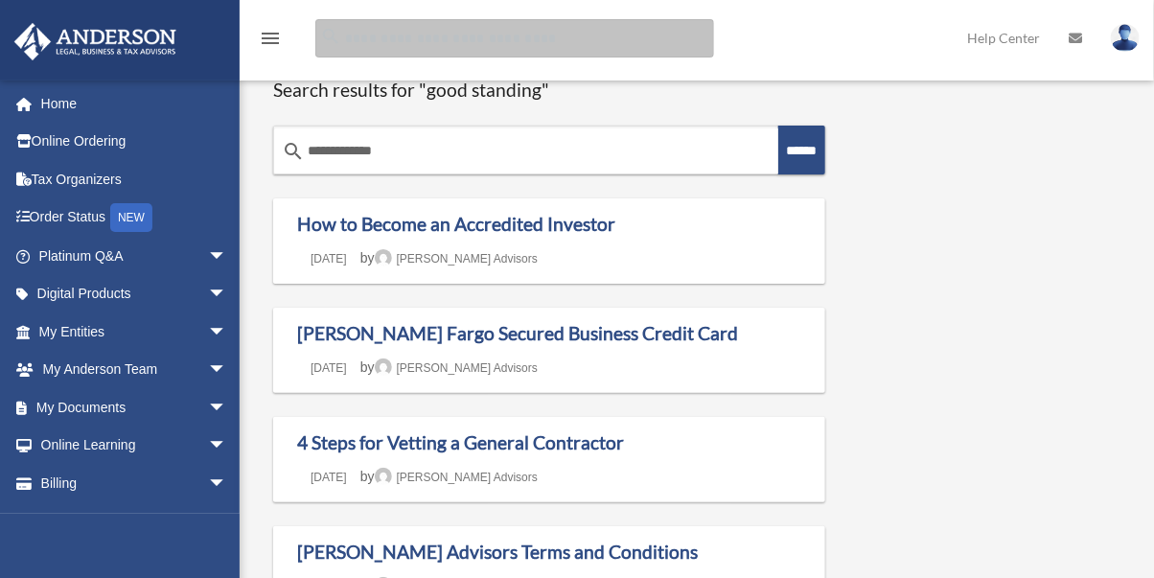
drag, startPoint x: 464, startPoint y: 114, endPoint x: 355, endPoint y: 50, distance: 126.7
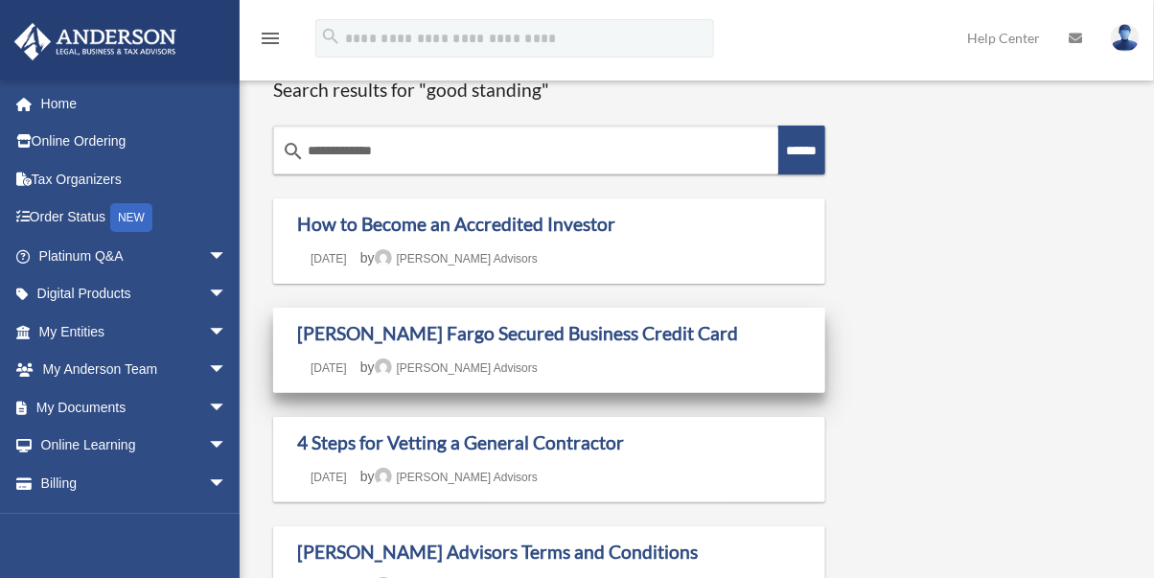
drag, startPoint x: 355, startPoint y: 50, endPoint x: 655, endPoint y: 356, distance: 428.3
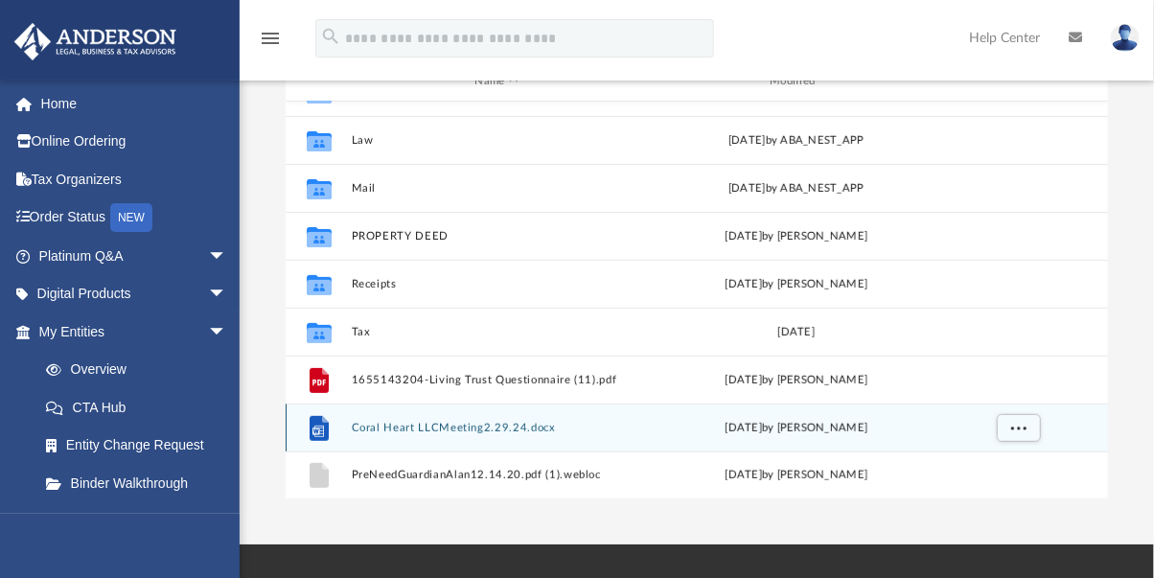
scroll to position [385, 0]
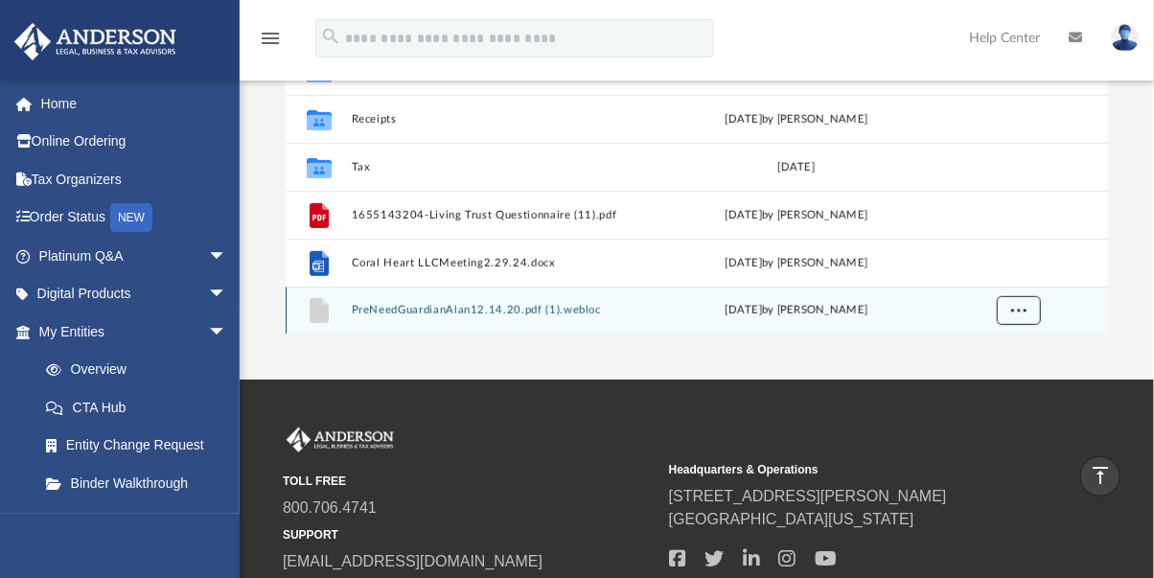
click at [1018, 308] on span "More options" at bounding box center [1017, 310] width 15 height 11
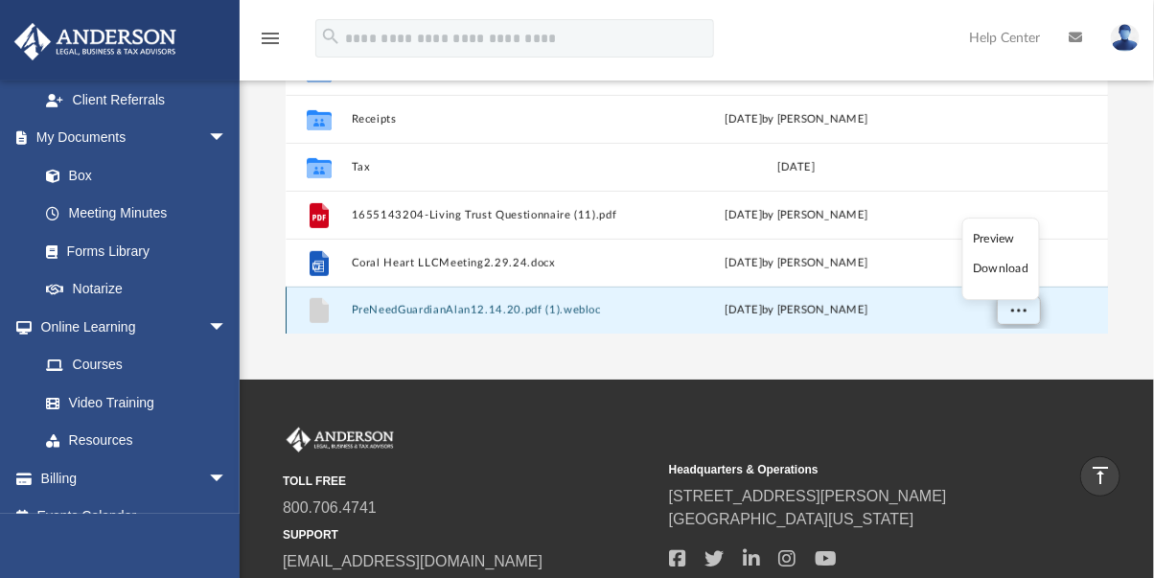
scroll to position [635, 0]
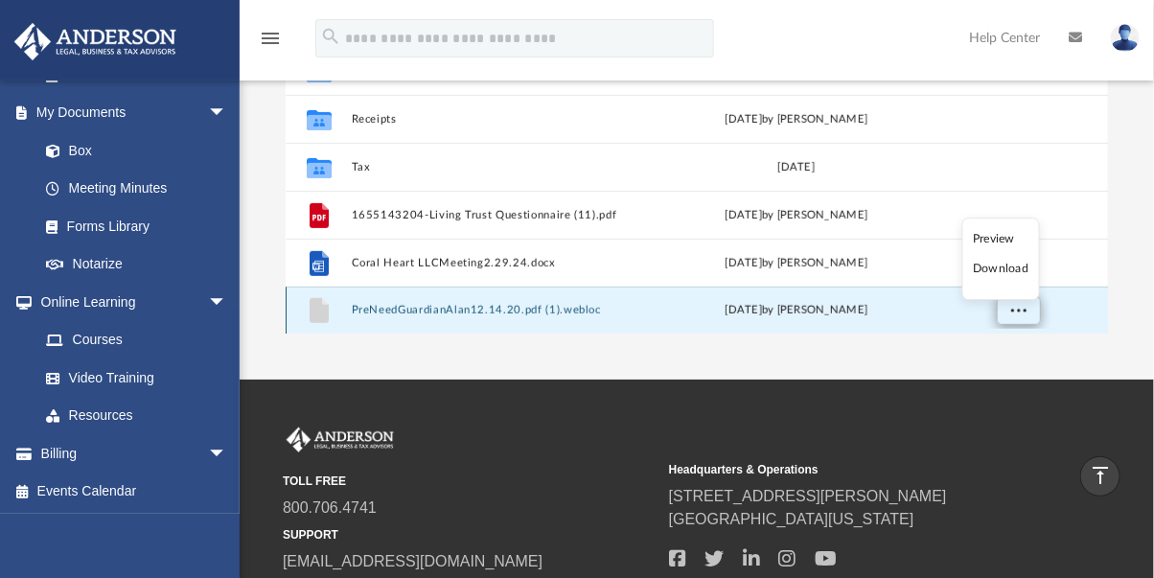
click at [81, 150] on link "Box" at bounding box center [132, 150] width 210 height 38
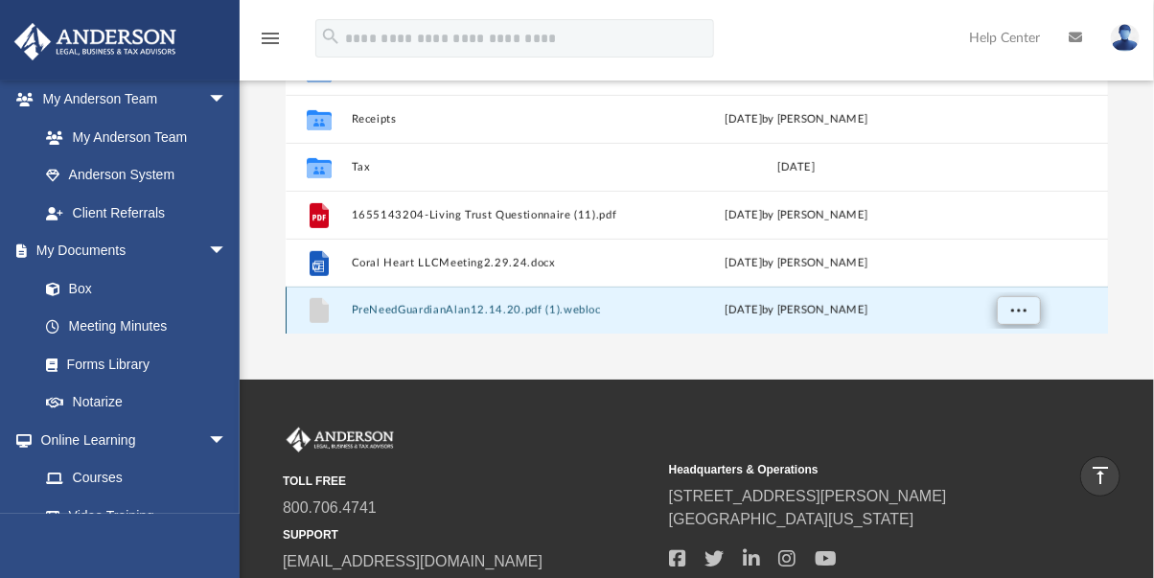
scroll to position [498, 0]
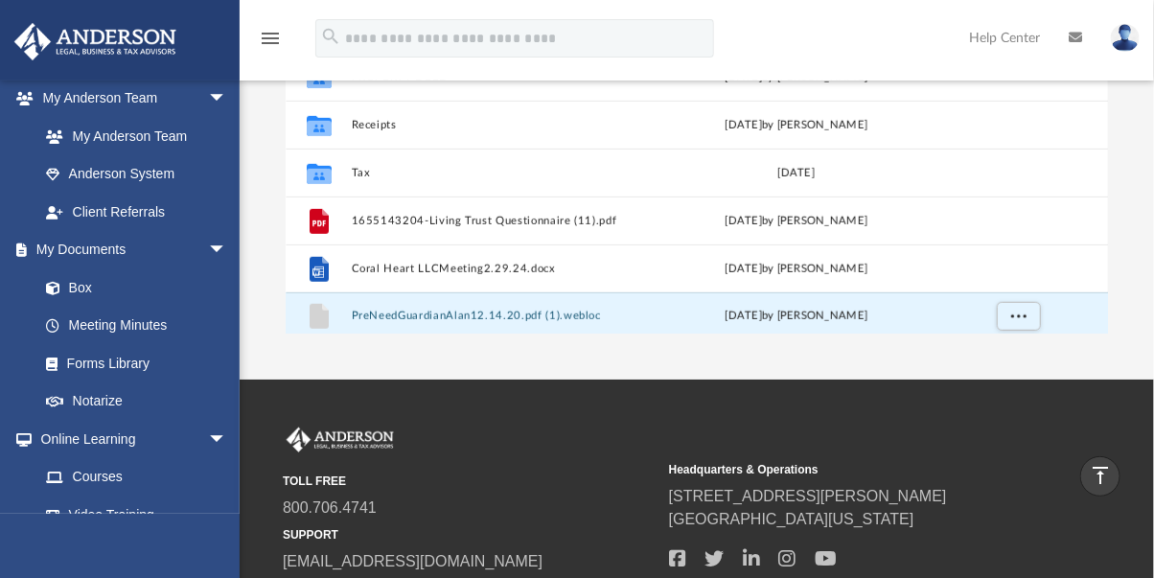
drag, startPoint x: 1018, startPoint y: 308, endPoint x: 625, endPoint y: 217, distance: 403.3
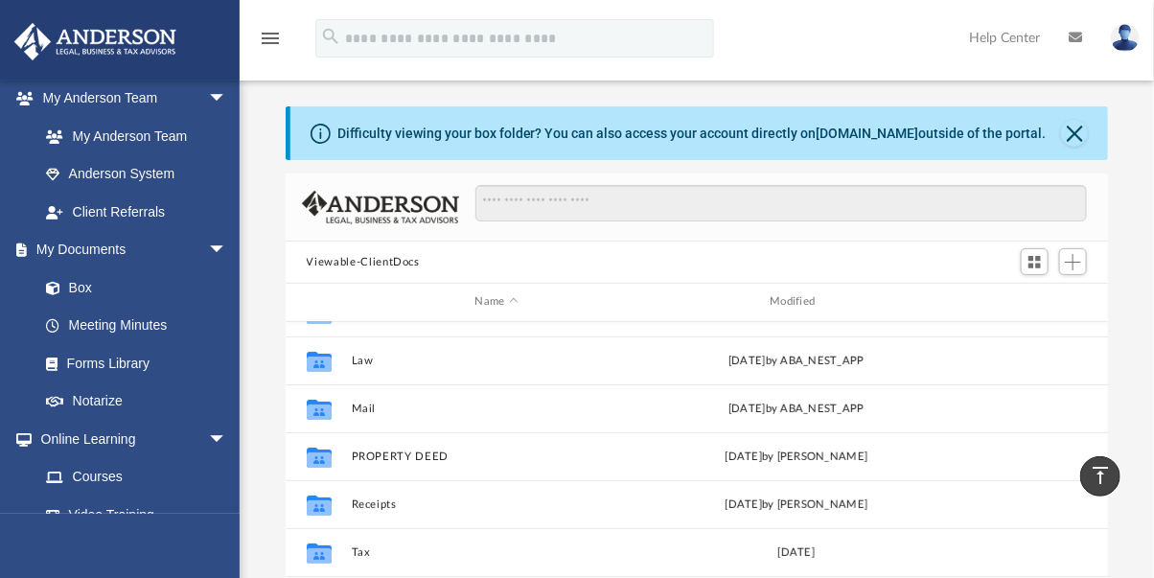
scroll to position [0, 0]
click at [1035, 264] on span "Switch to Grid View" at bounding box center [1034, 262] width 16 height 16
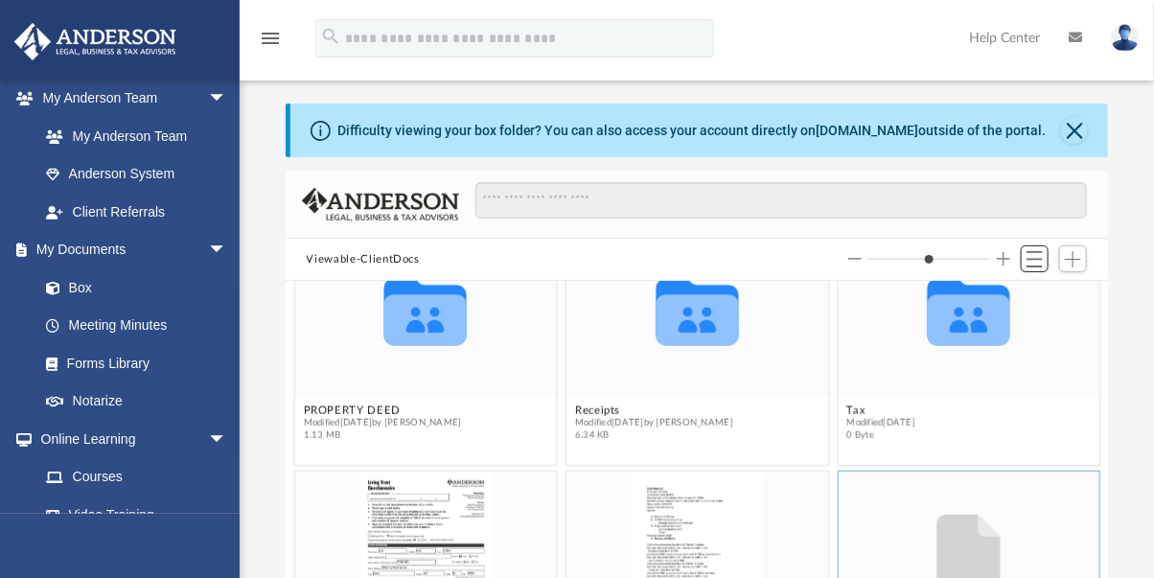
scroll to position [4, 0]
drag, startPoint x: 625, startPoint y: 217, endPoint x: 870, endPoint y: 127, distance: 261.4
click at [870, 127] on link "[DOMAIN_NAME]" at bounding box center [868, 129] width 103 height 15
